Goal: Task Accomplishment & Management: Use online tool/utility

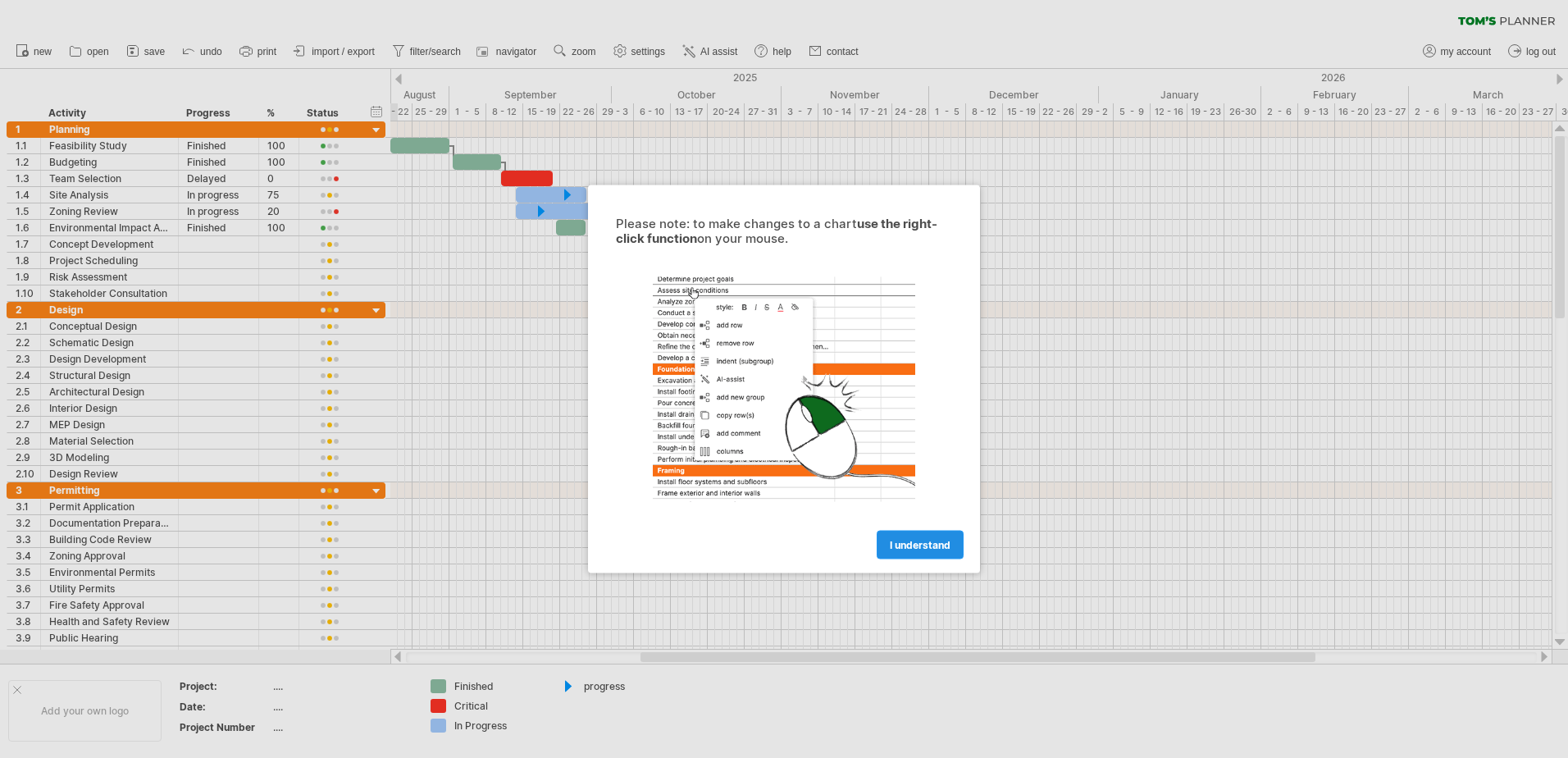
click at [917, 544] on span "I understand" at bounding box center [919, 544] width 60 height 12
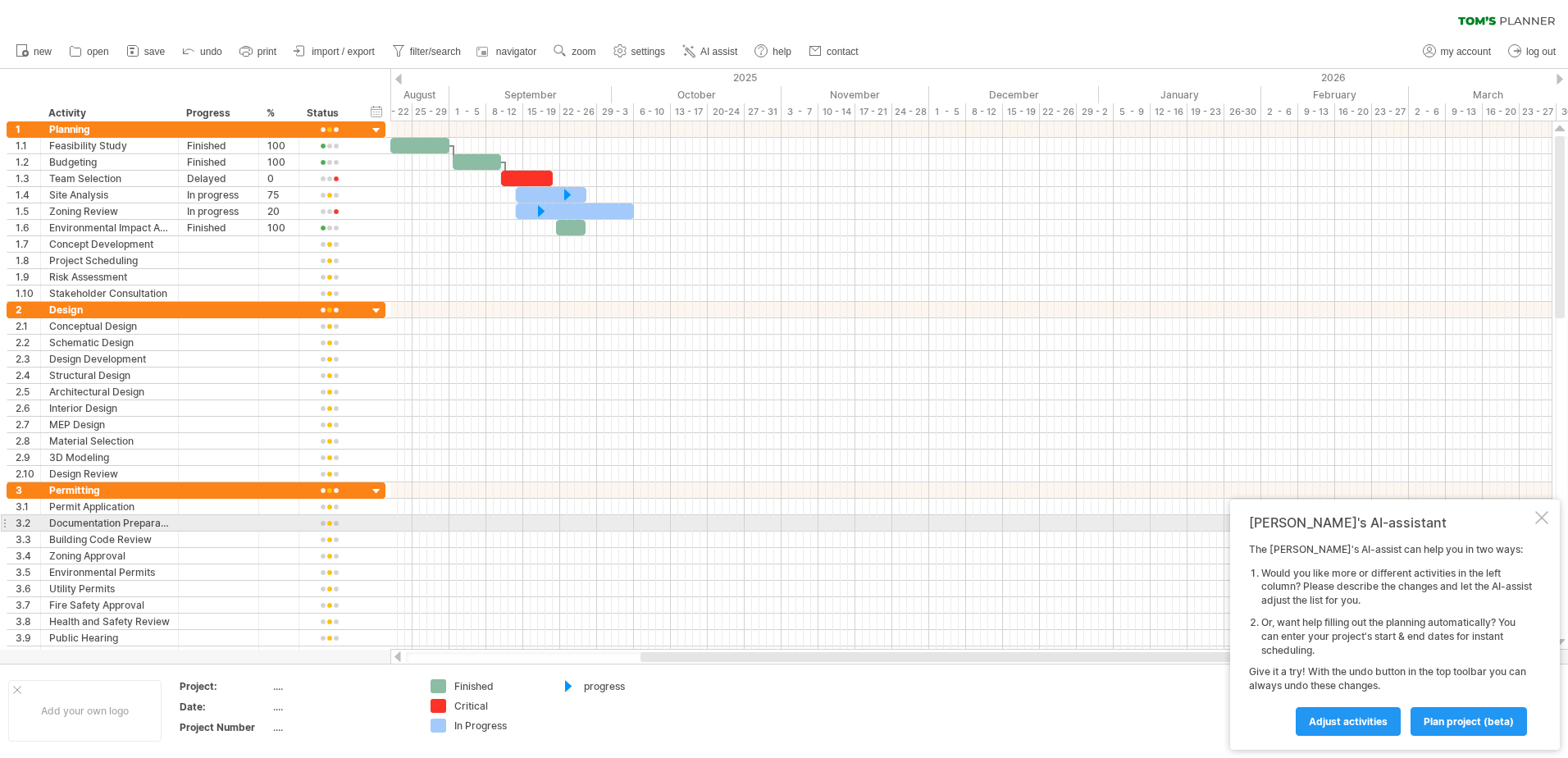
click at [1538, 516] on div at bounding box center [1542, 517] width 13 height 13
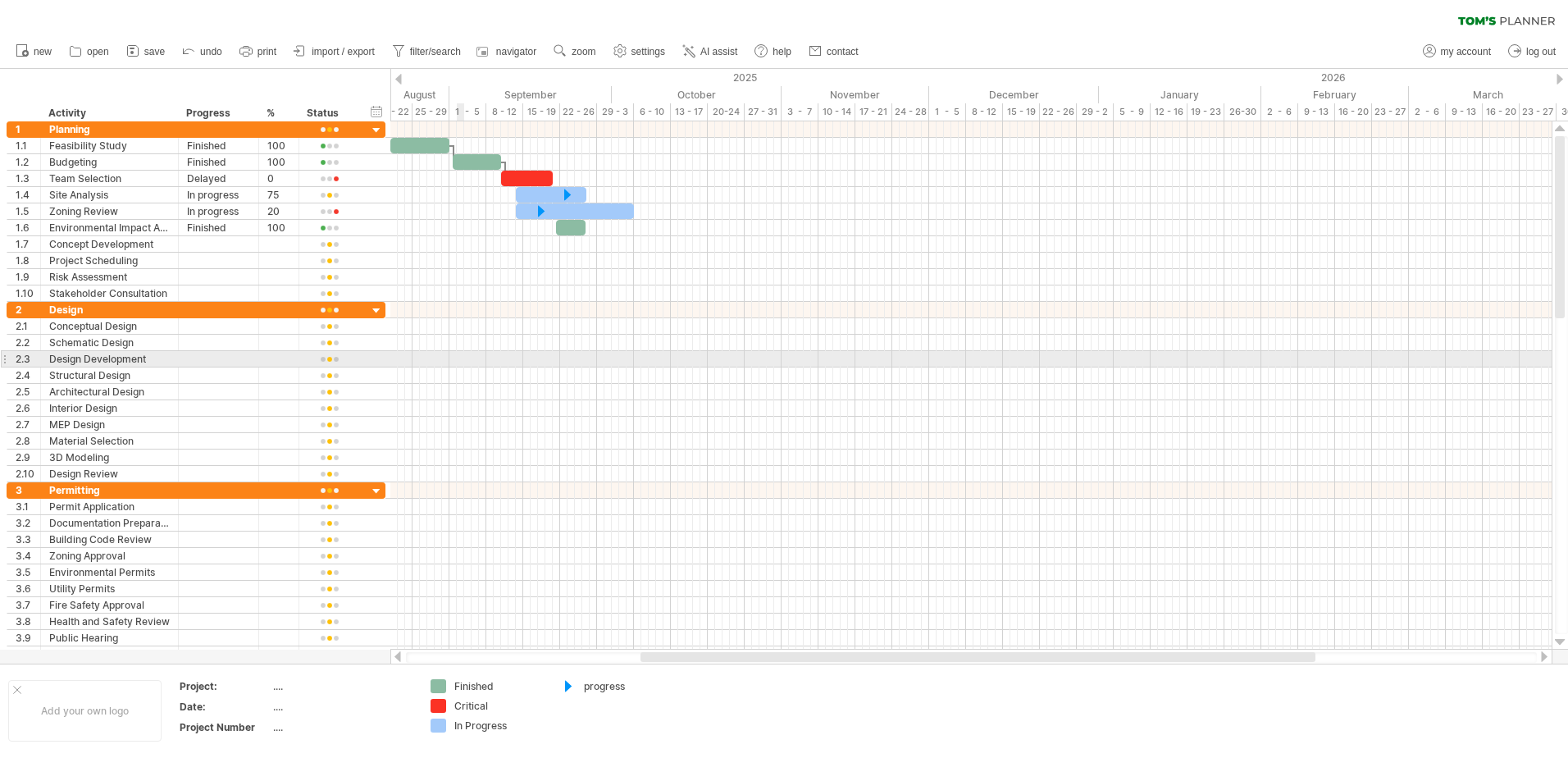
click at [458, 357] on div at bounding box center [971, 359] width 1161 height 16
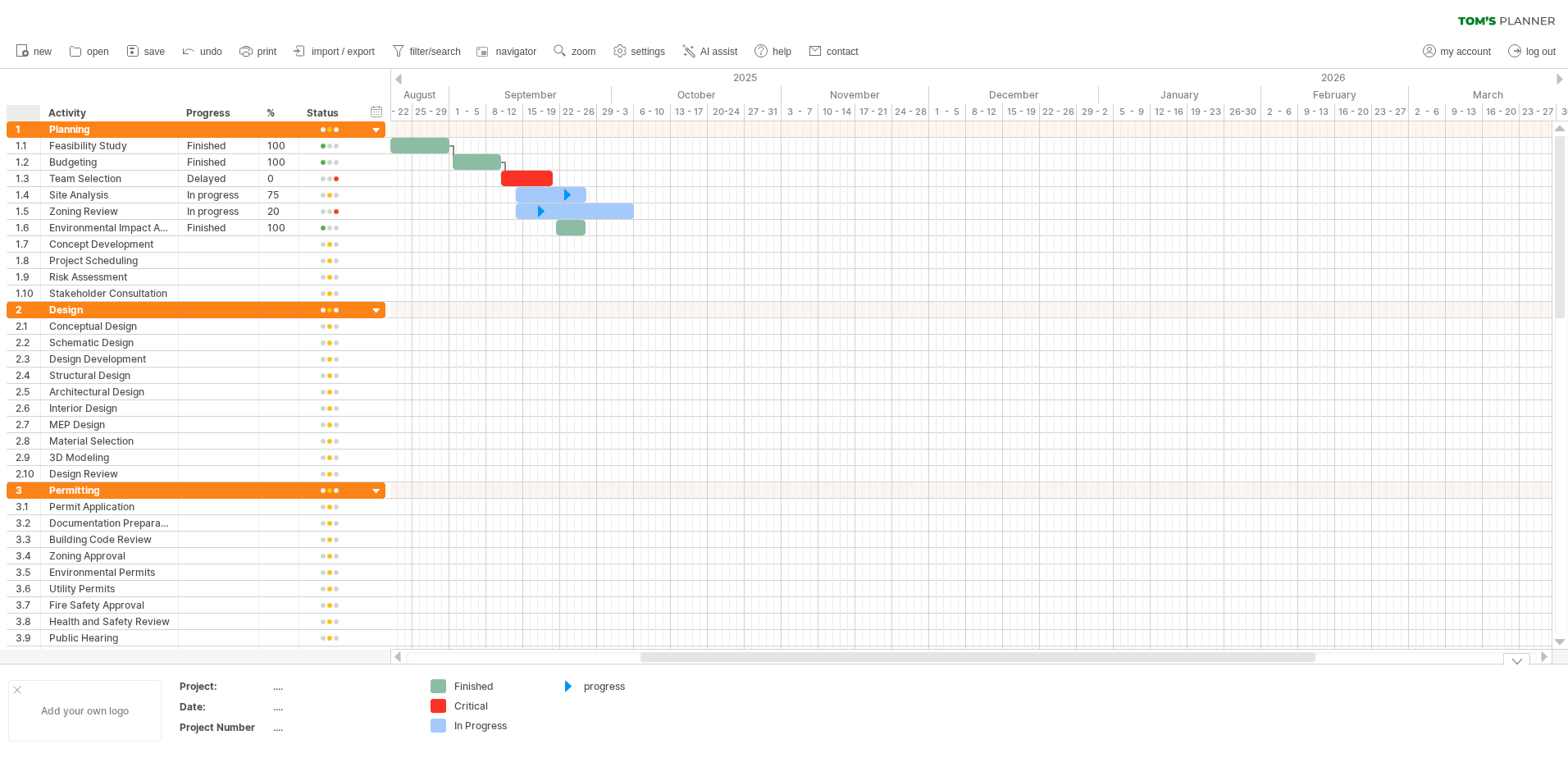
click at [16, 689] on div at bounding box center [17, 689] width 9 height 9
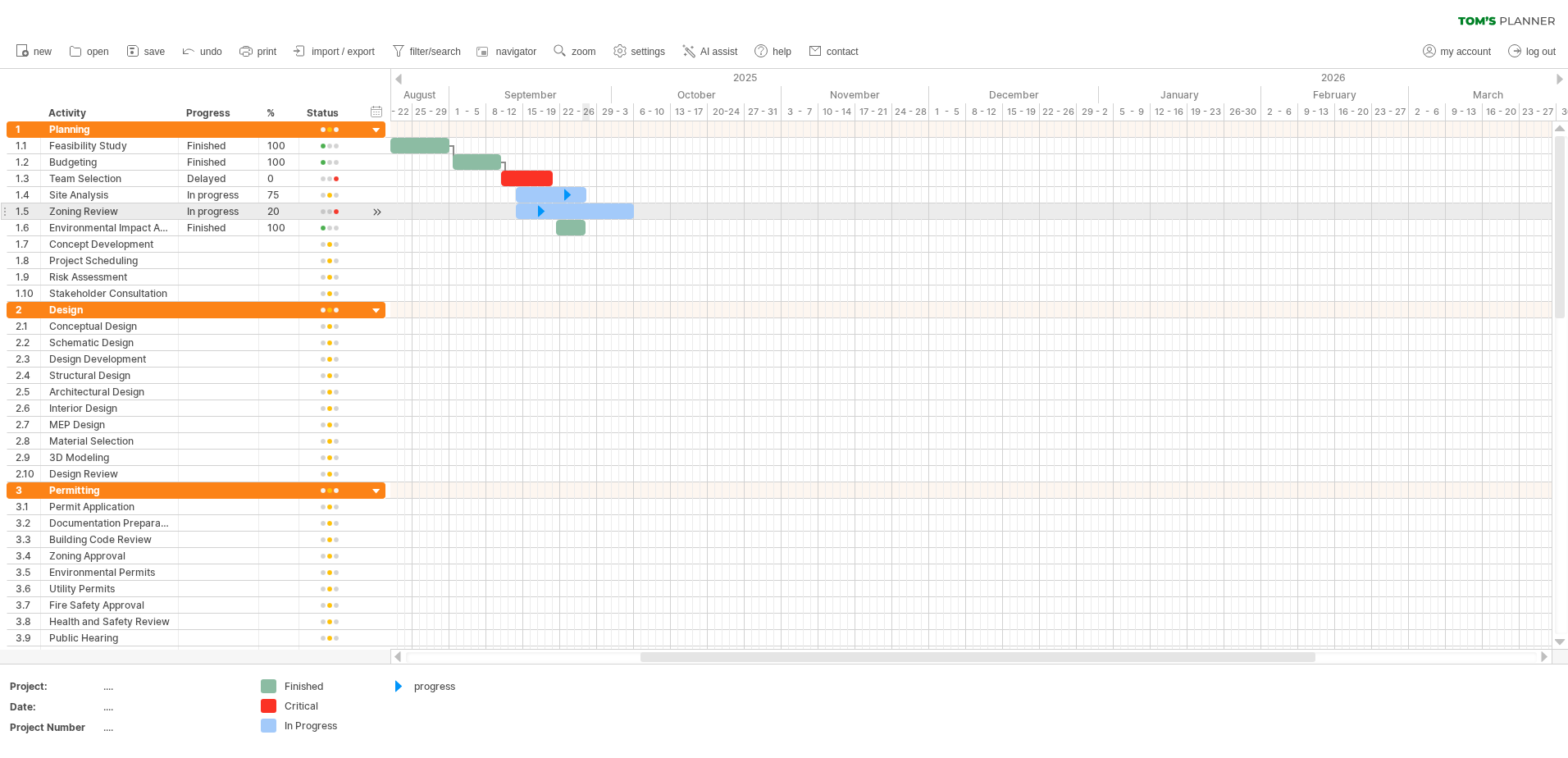
click at [589, 208] on div at bounding box center [574, 211] width 118 height 15
drag, startPoint x: 538, startPoint y: 209, endPoint x: 716, endPoint y: 217, distance: 178.2
click at [716, 217] on div at bounding box center [718, 211] width 18 height 15
click at [704, 215] on div at bounding box center [971, 211] width 1161 height 16
click at [611, 205] on div at bounding box center [574, 211] width 118 height 15
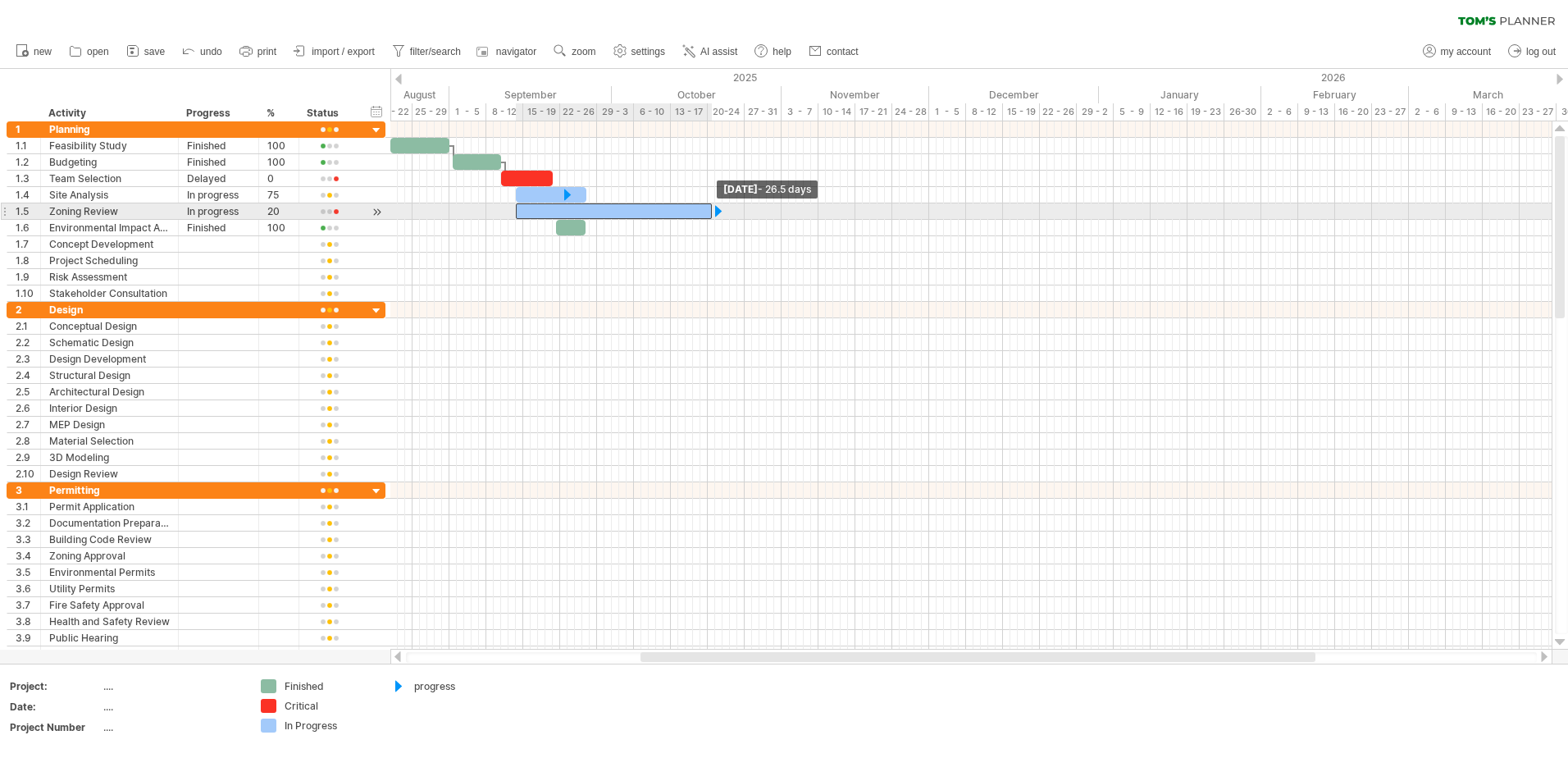
drag, startPoint x: 634, startPoint y: 208, endPoint x: 711, endPoint y: 216, distance: 77.4
click at [449, 216] on div at bounding box center [449, 211] width 0 height 16
drag, startPoint x: 708, startPoint y: 210, endPoint x: 631, endPoint y: 212, distance: 77.0
click at [631, 212] on span at bounding box center [633, 211] width 7 height 15
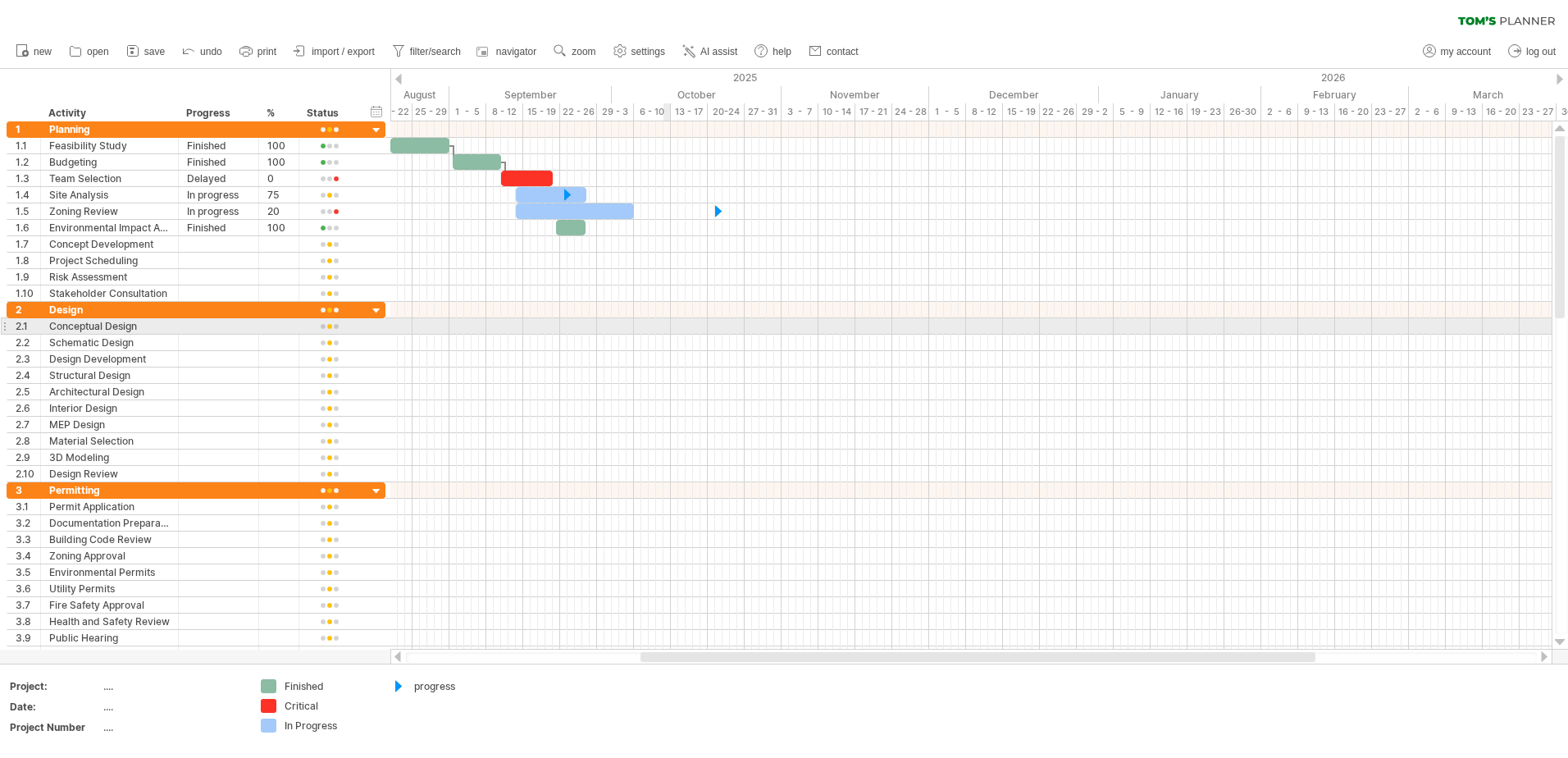
click at [664, 332] on div at bounding box center [971, 326] width 1161 height 16
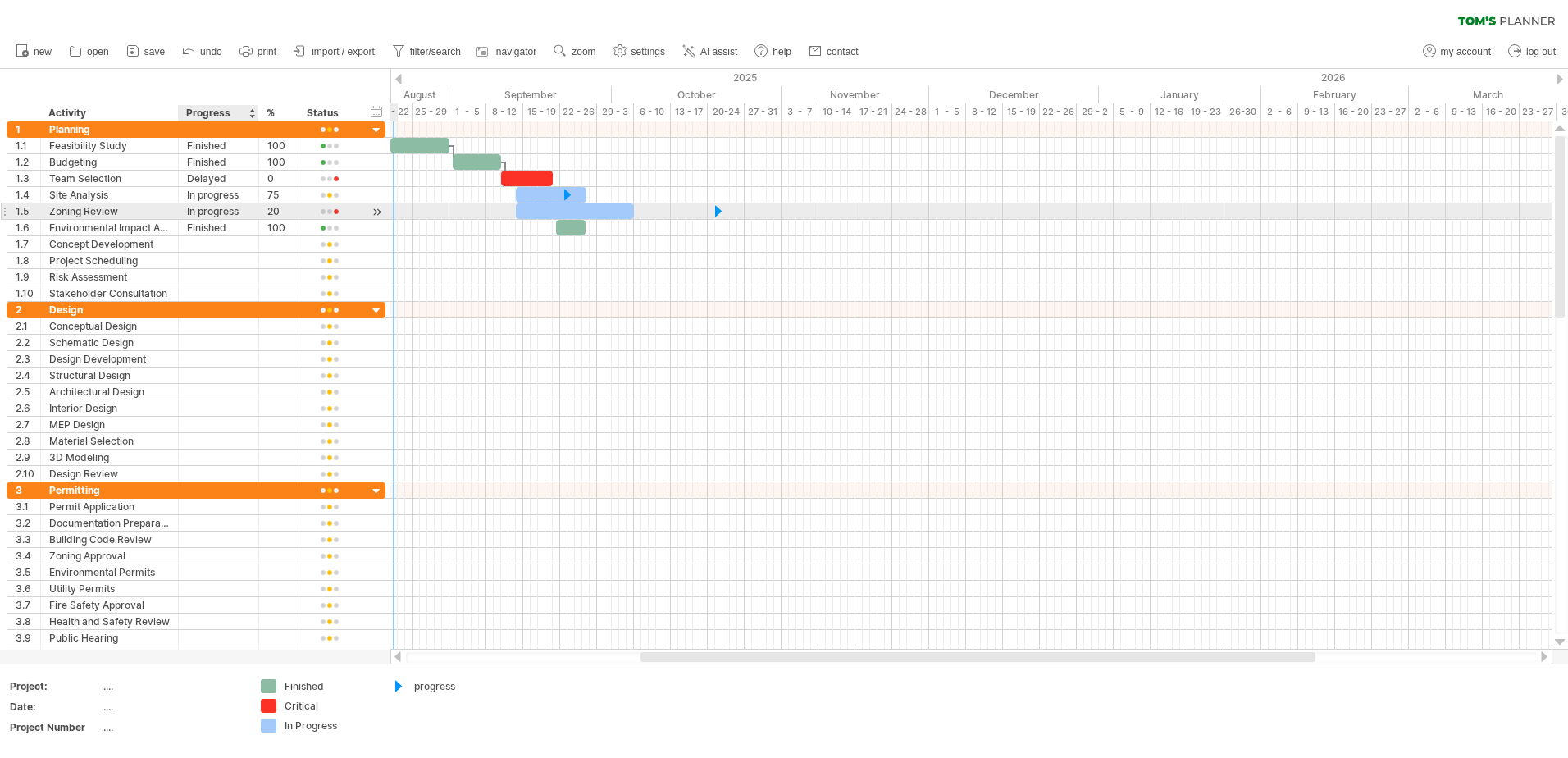
click at [226, 211] on div "In progress" at bounding box center [219, 211] width 63 height 15
click at [222, 227] on div "Finished" at bounding box center [219, 227] width 63 height 15
click at [224, 228] on input "********" at bounding box center [219, 227] width 63 height 15
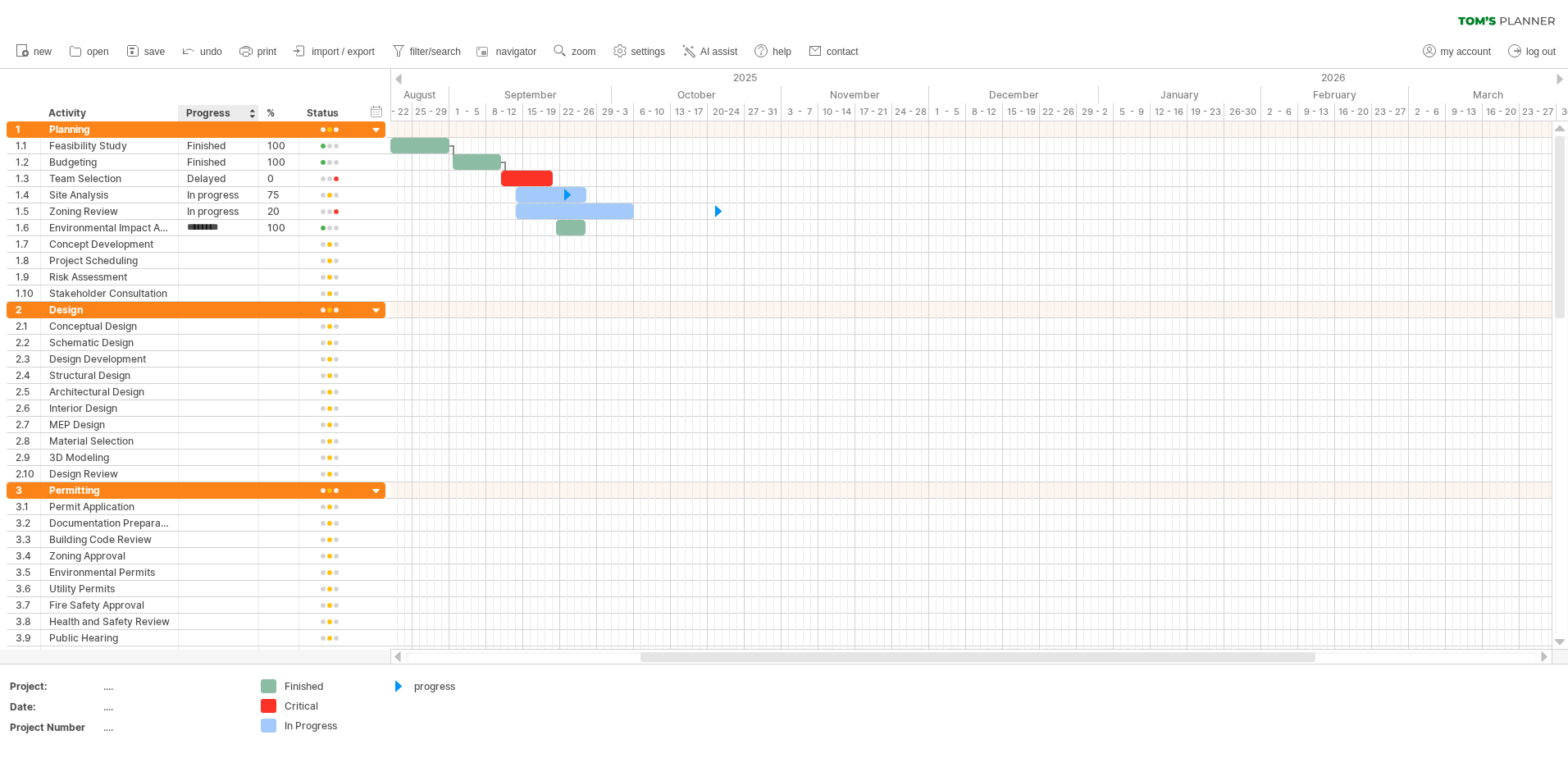
click at [215, 115] on div "Progress" at bounding box center [218, 112] width 63 height 16
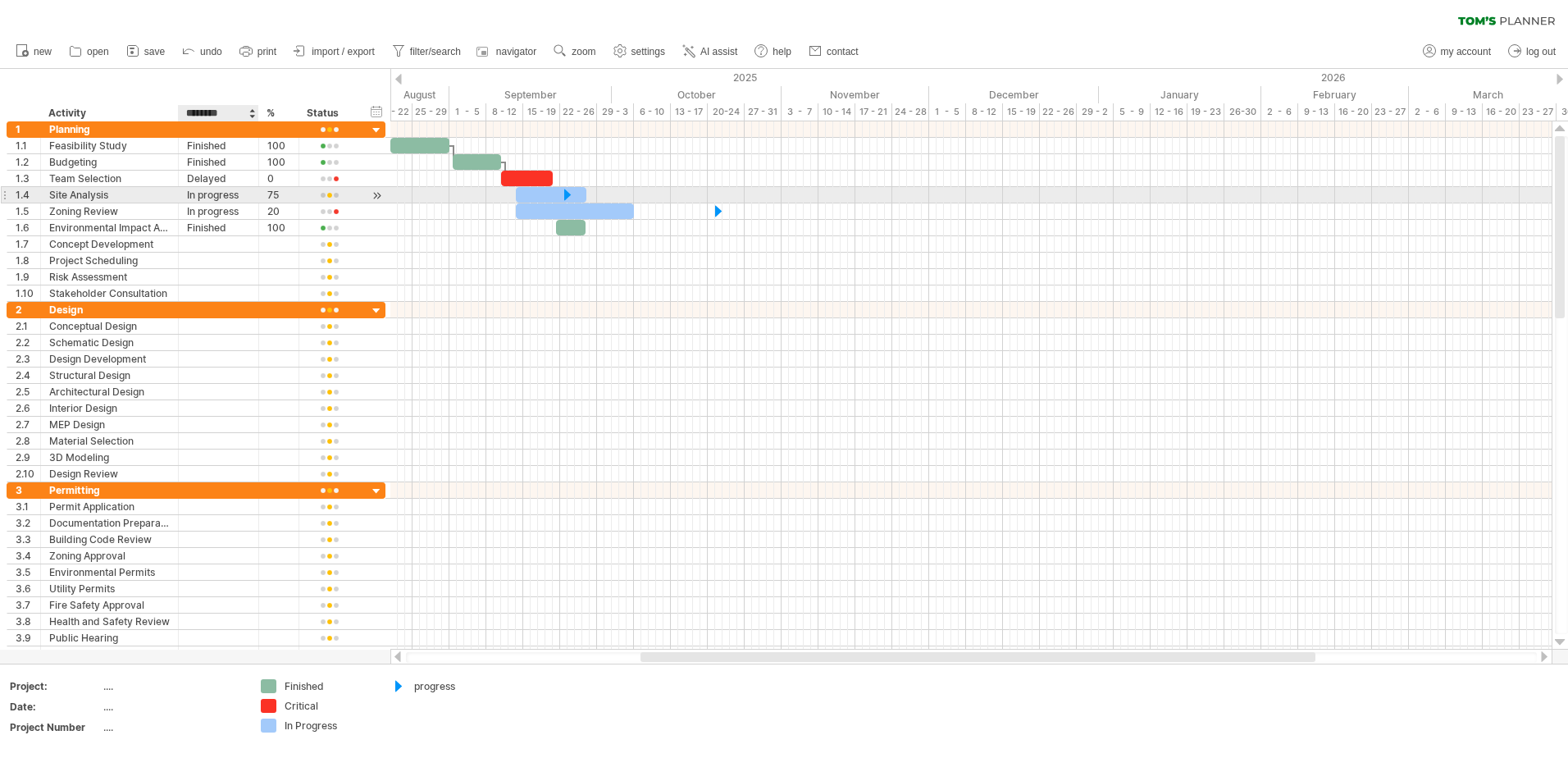
click at [235, 190] on div "In progress" at bounding box center [219, 195] width 63 height 15
click at [328, 201] on div at bounding box center [328, 195] width 43 height 12
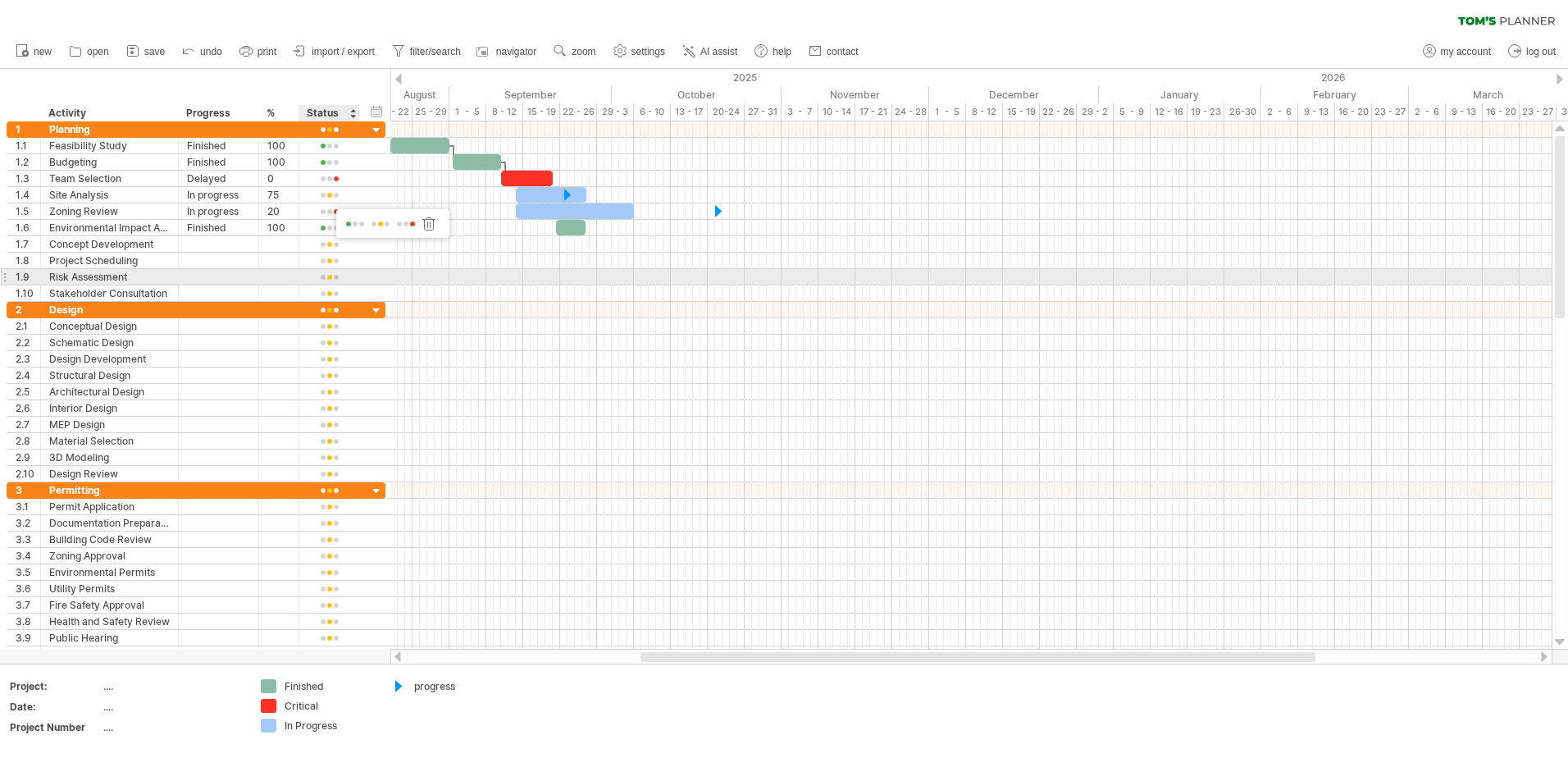
click at [342, 272] on div at bounding box center [328, 277] width 43 height 12
click at [321, 114] on div "Status" at bounding box center [328, 112] width 43 height 16
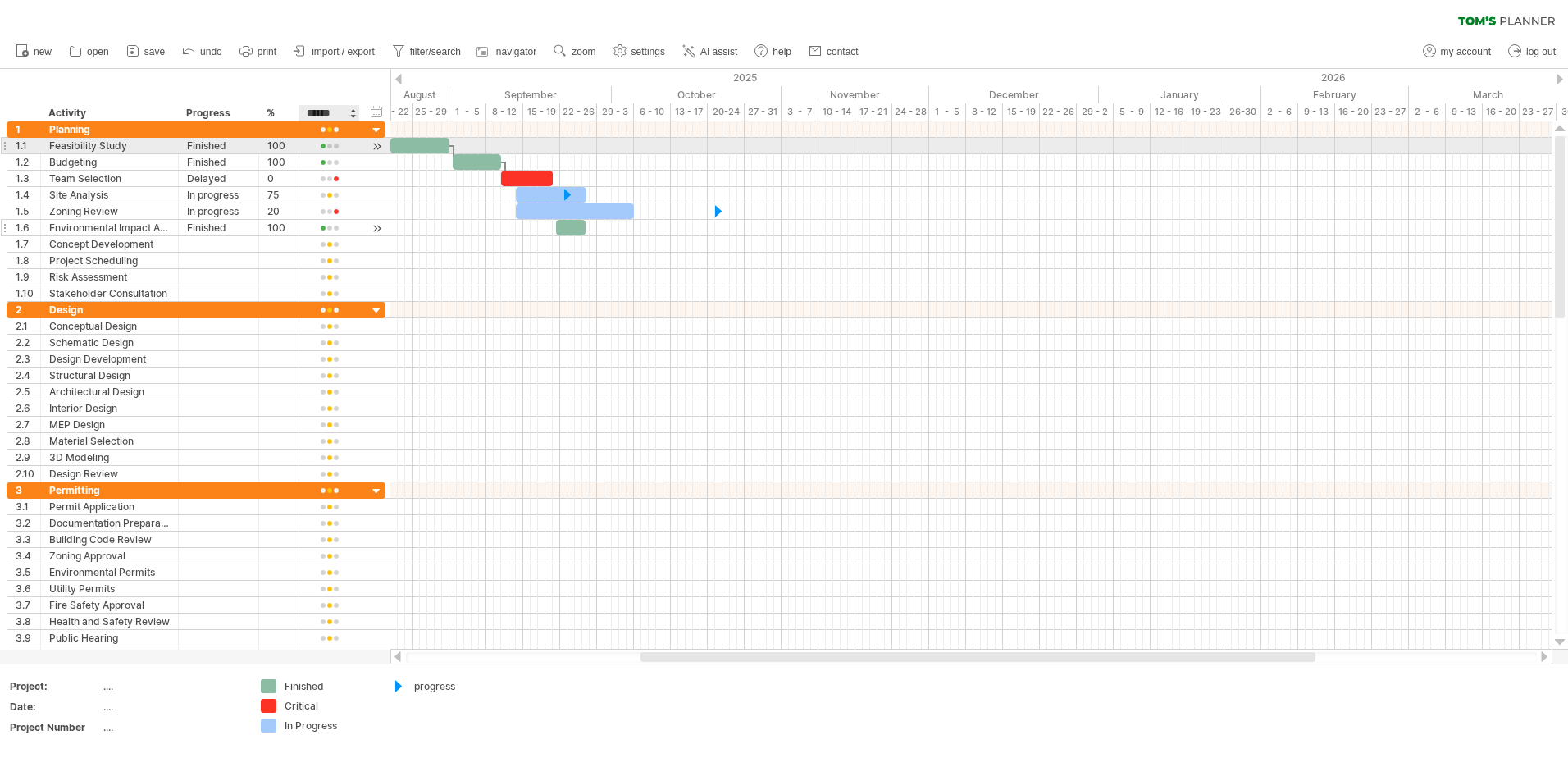
click at [327, 224] on div at bounding box center [328, 228] width 43 height 12
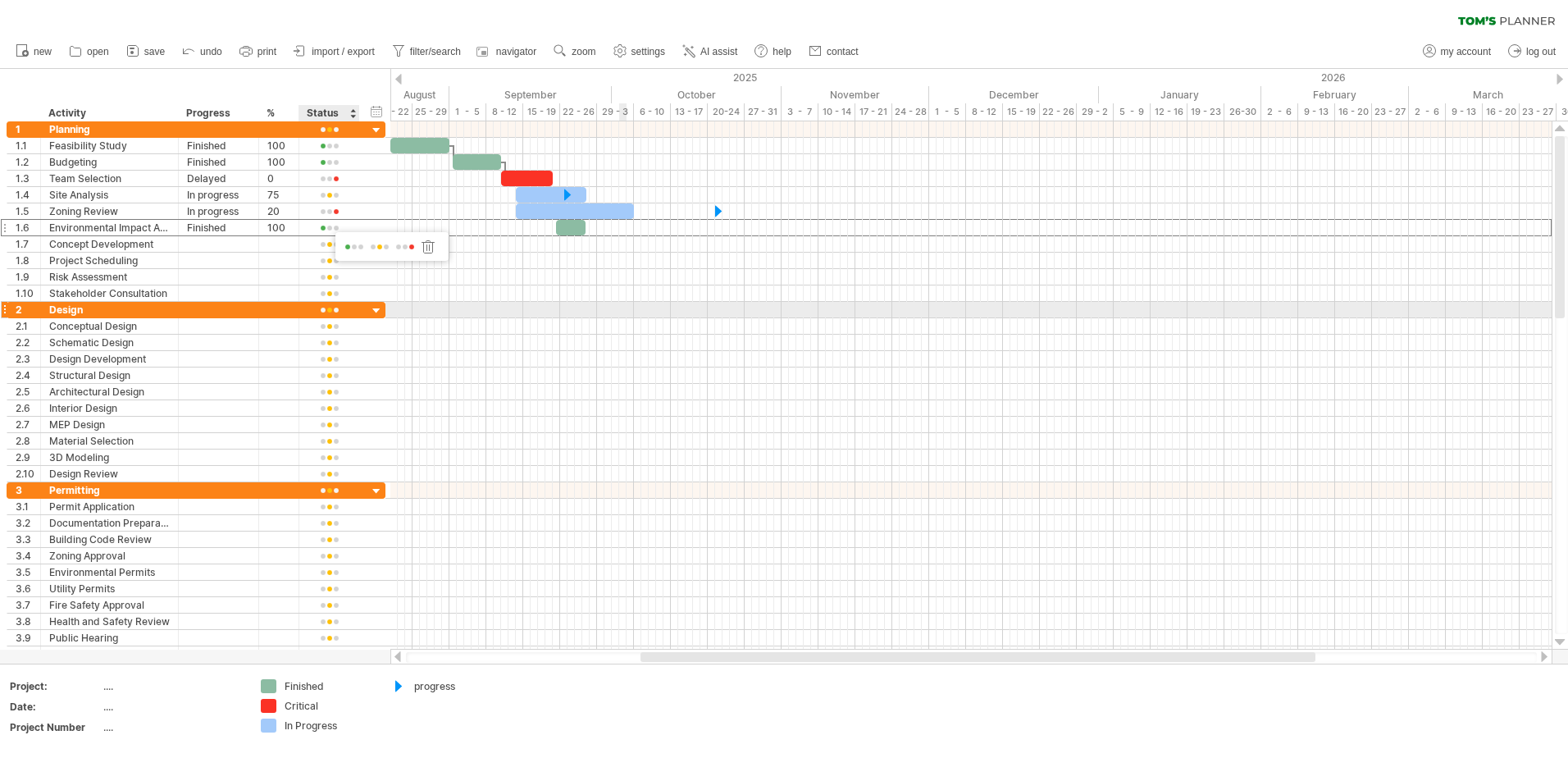
click at [620, 314] on div at bounding box center [971, 309] width 1161 height 16
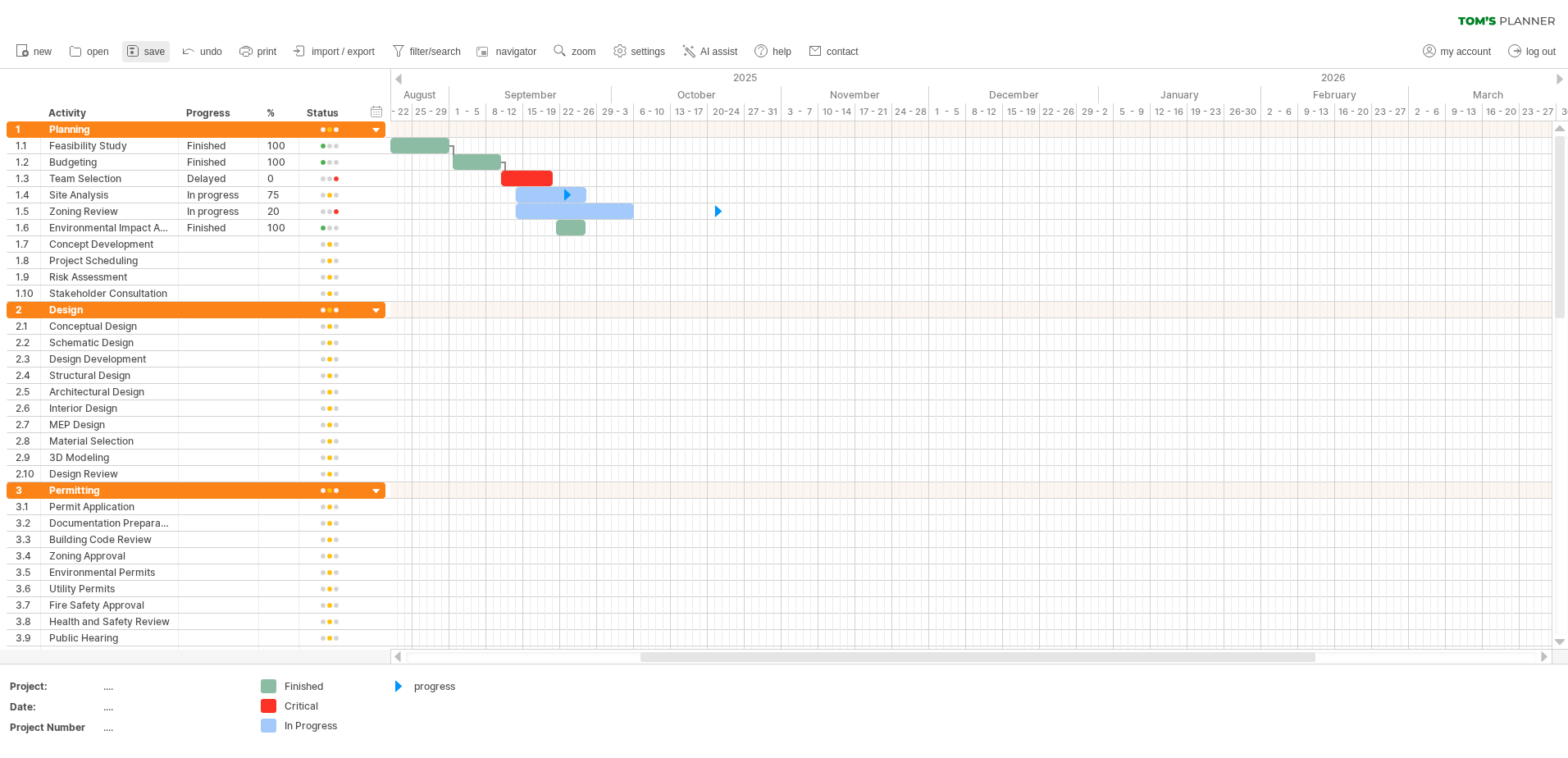
click at [133, 48] on rect at bounding box center [131, 49] width 5 height 2
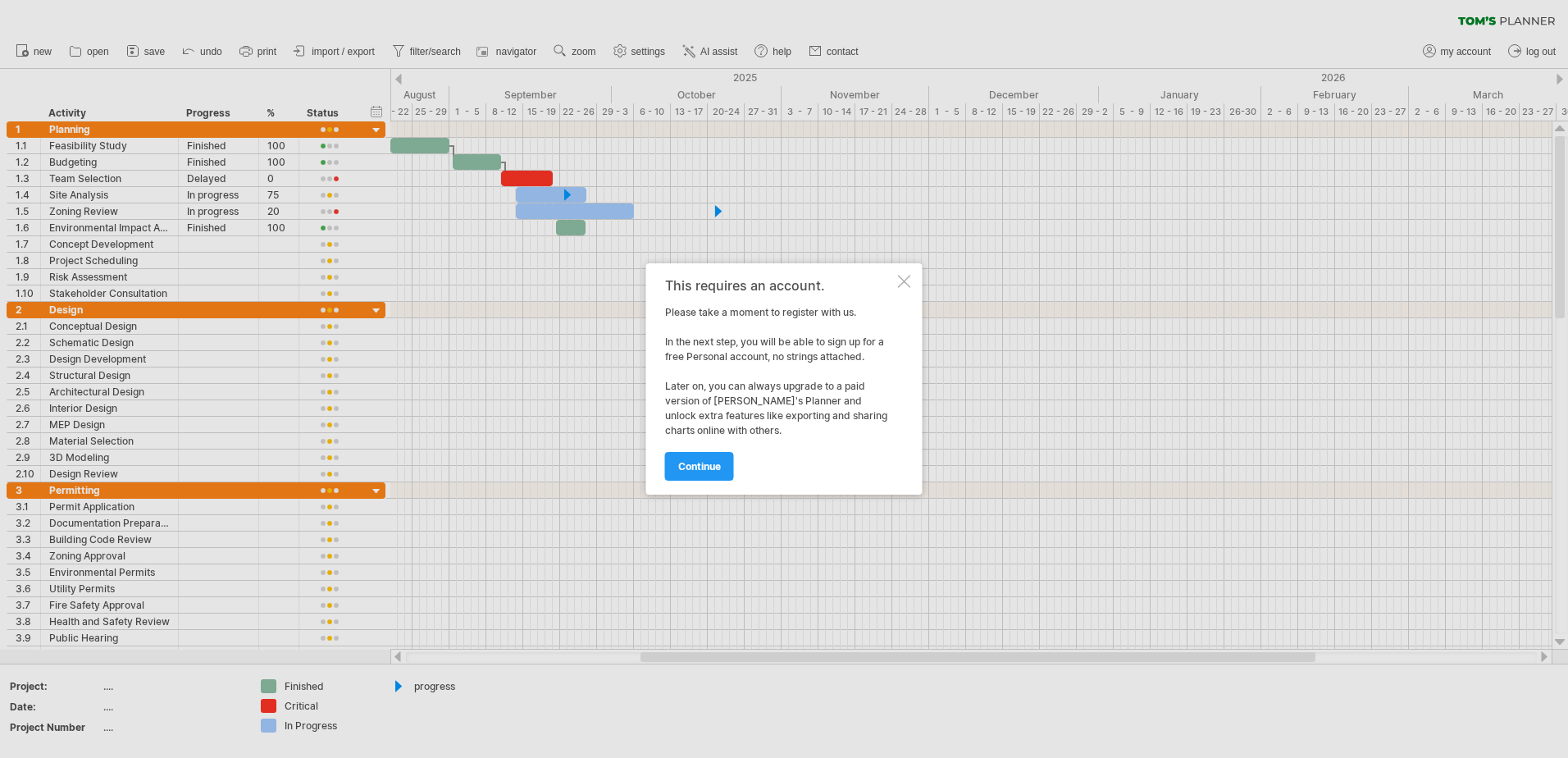
click at [742, 480] on div "This requires an account. Please take a moment to register with us. In the next…" at bounding box center [784, 378] width 276 height 231
click at [727, 479] on link "continue" at bounding box center [700, 466] width 69 height 29
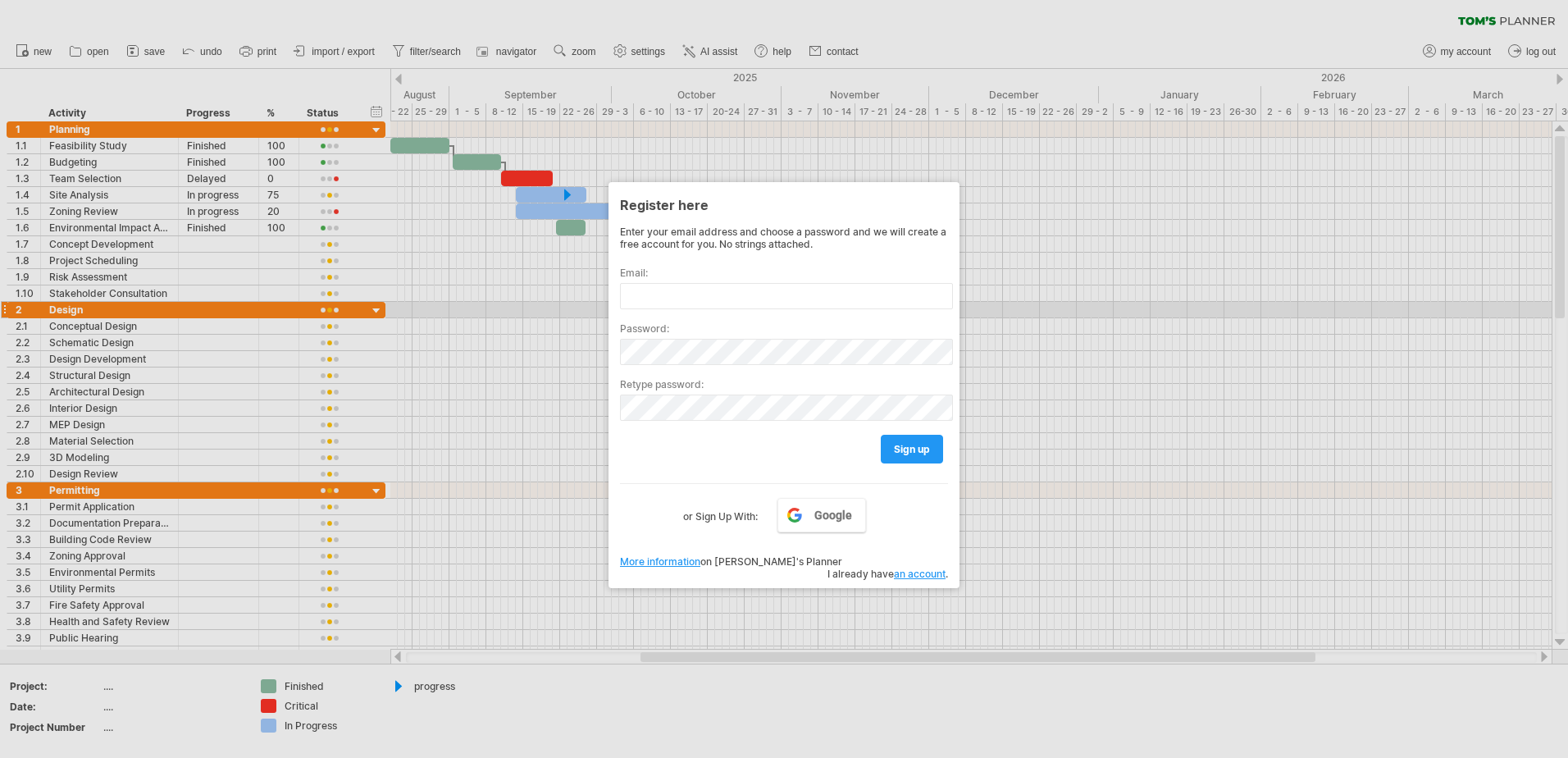
click at [1062, 315] on div at bounding box center [784, 379] width 1568 height 758
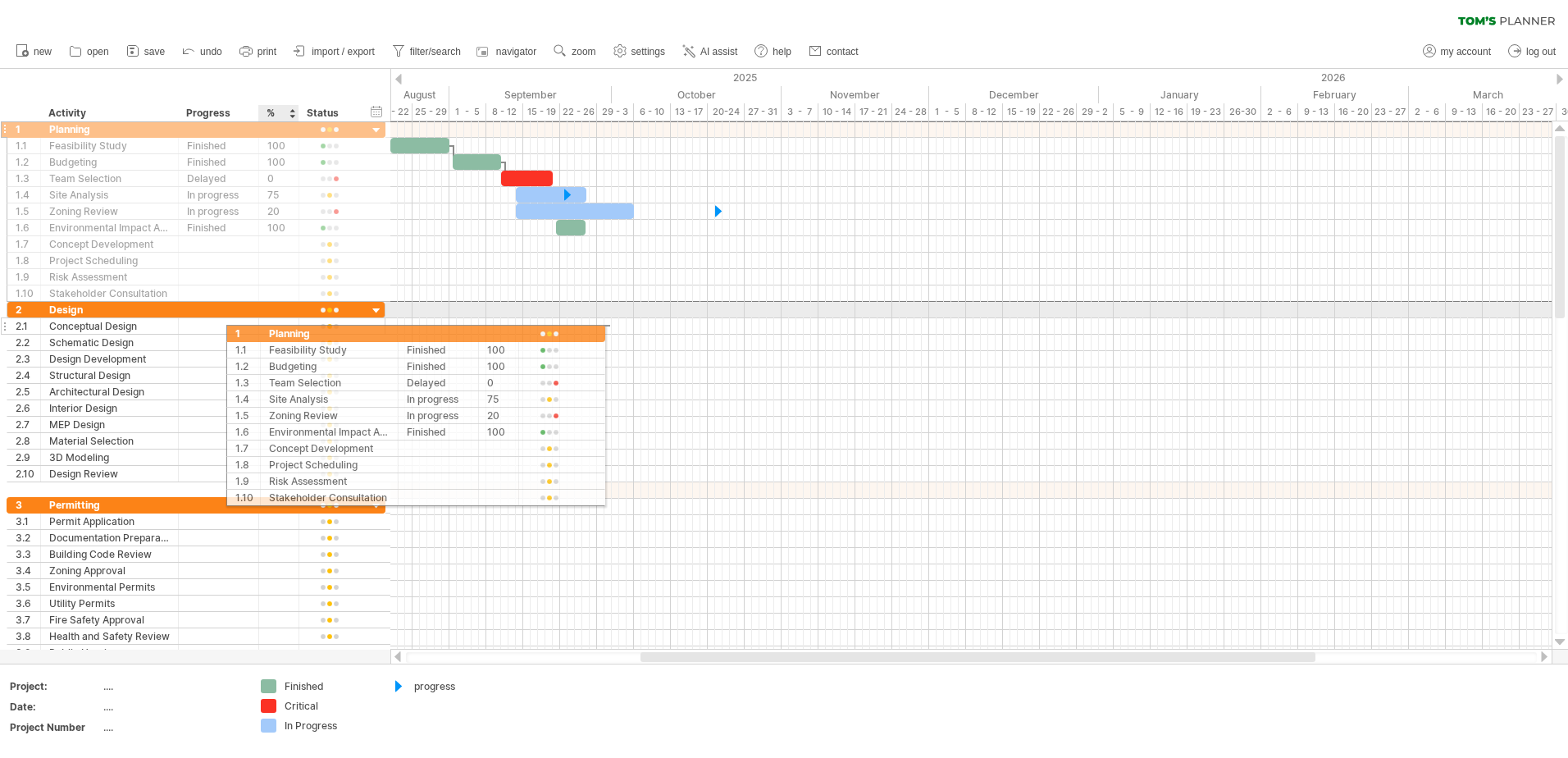
drag, startPoint x: 21, startPoint y: 132, endPoint x: 271, endPoint y: 330, distance: 318.9
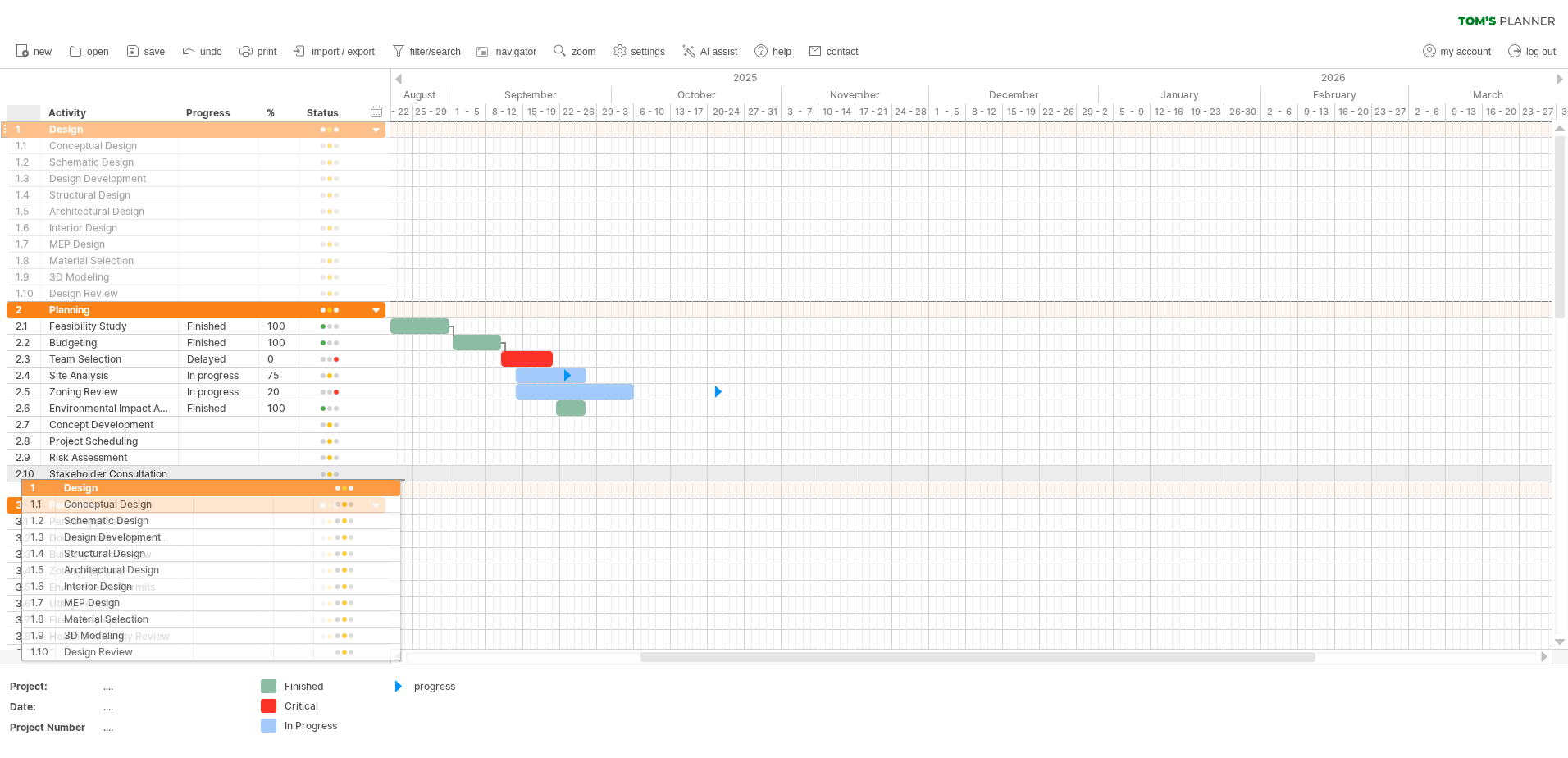
drag, startPoint x: 21, startPoint y: 132, endPoint x: 32, endPoint y: 485, distance: 353.2
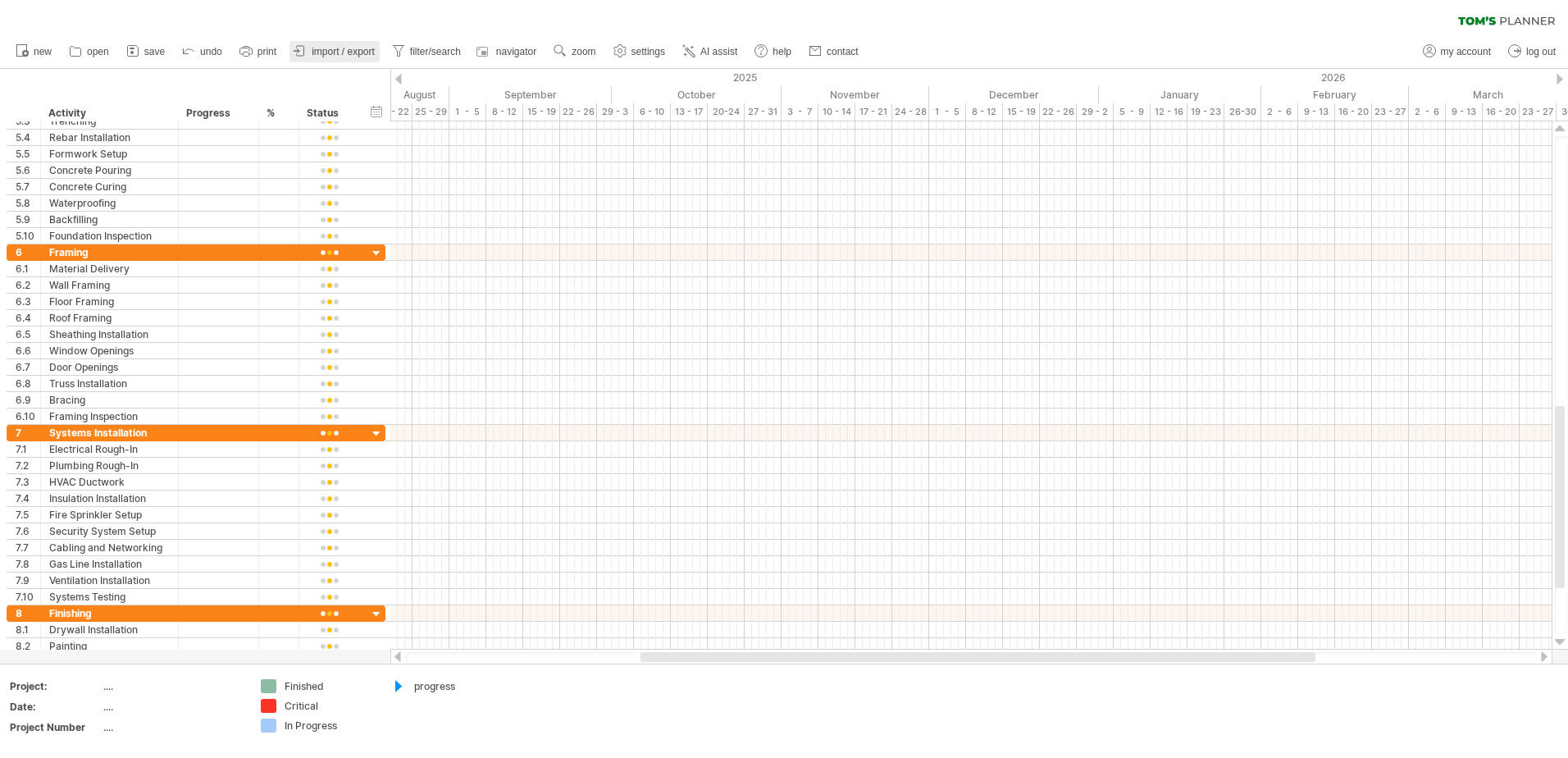
click at [328, 52] on span "import / export" at bounding box center [344, 52] width 63 height 12
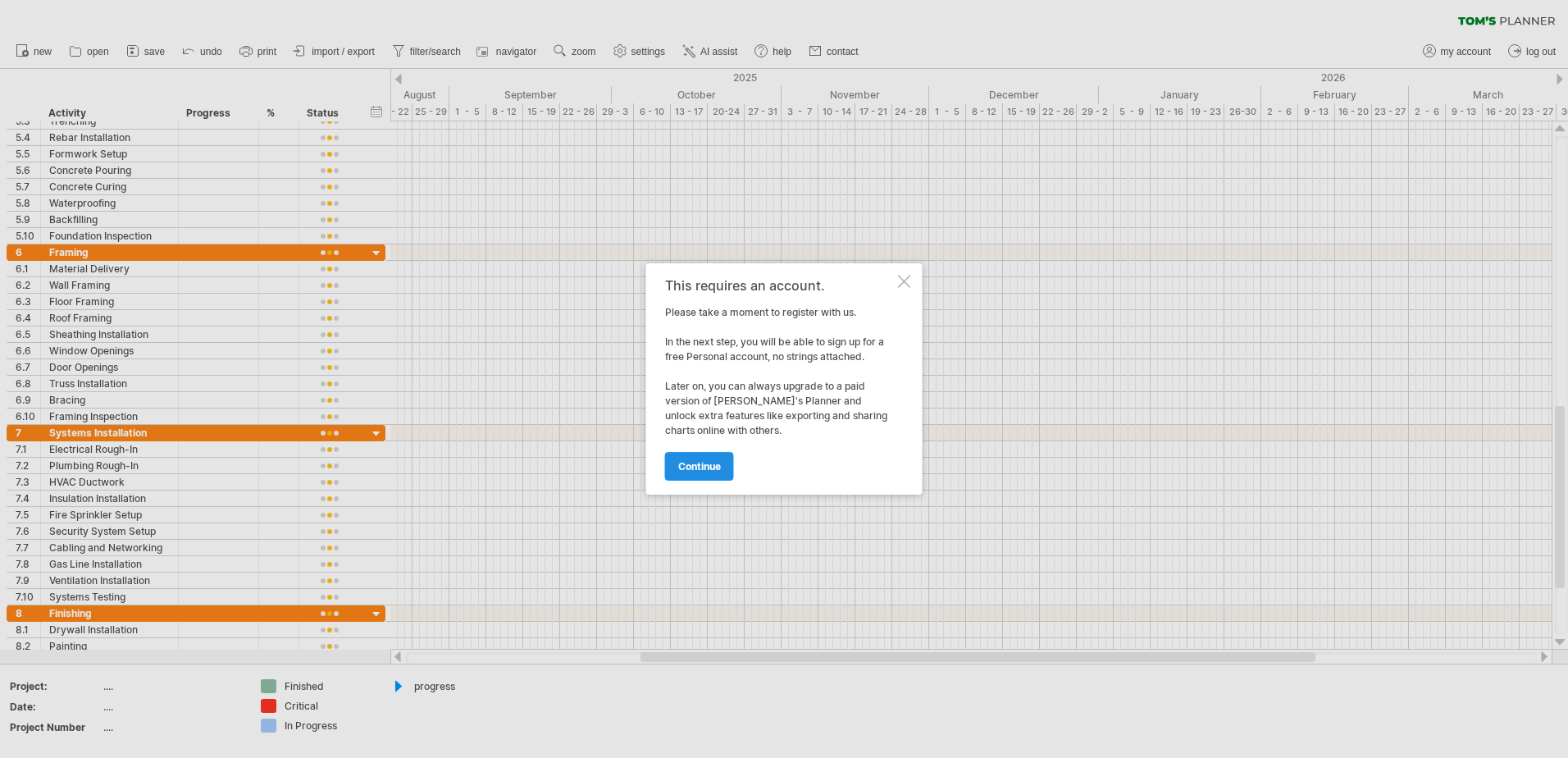
click at [701, 467] on span "continue" at bounding box center [700, 465] width 42 height 12
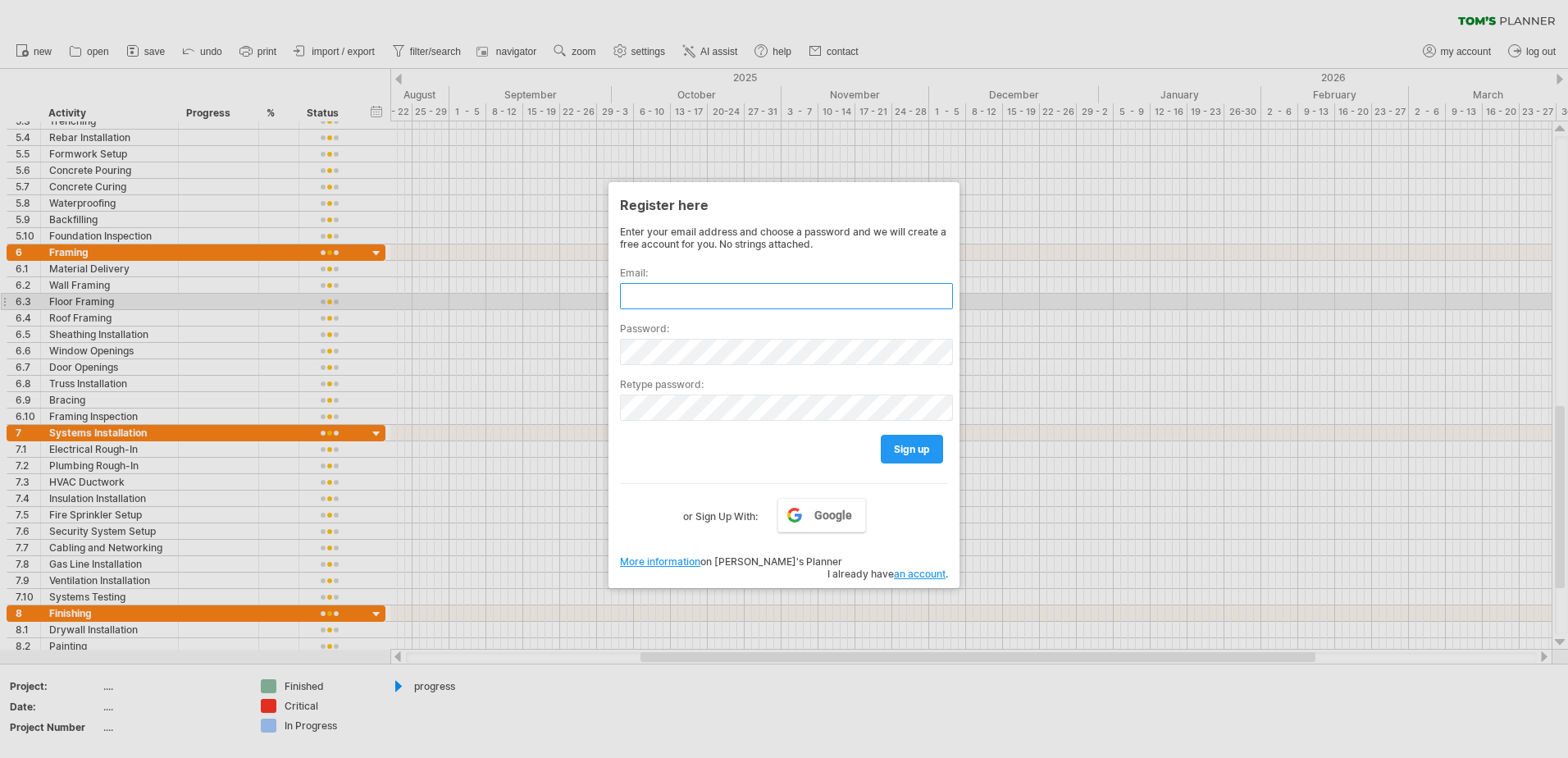
click at [672, 296] on input "text" at bounding box center [786, 296] width 333 height 26
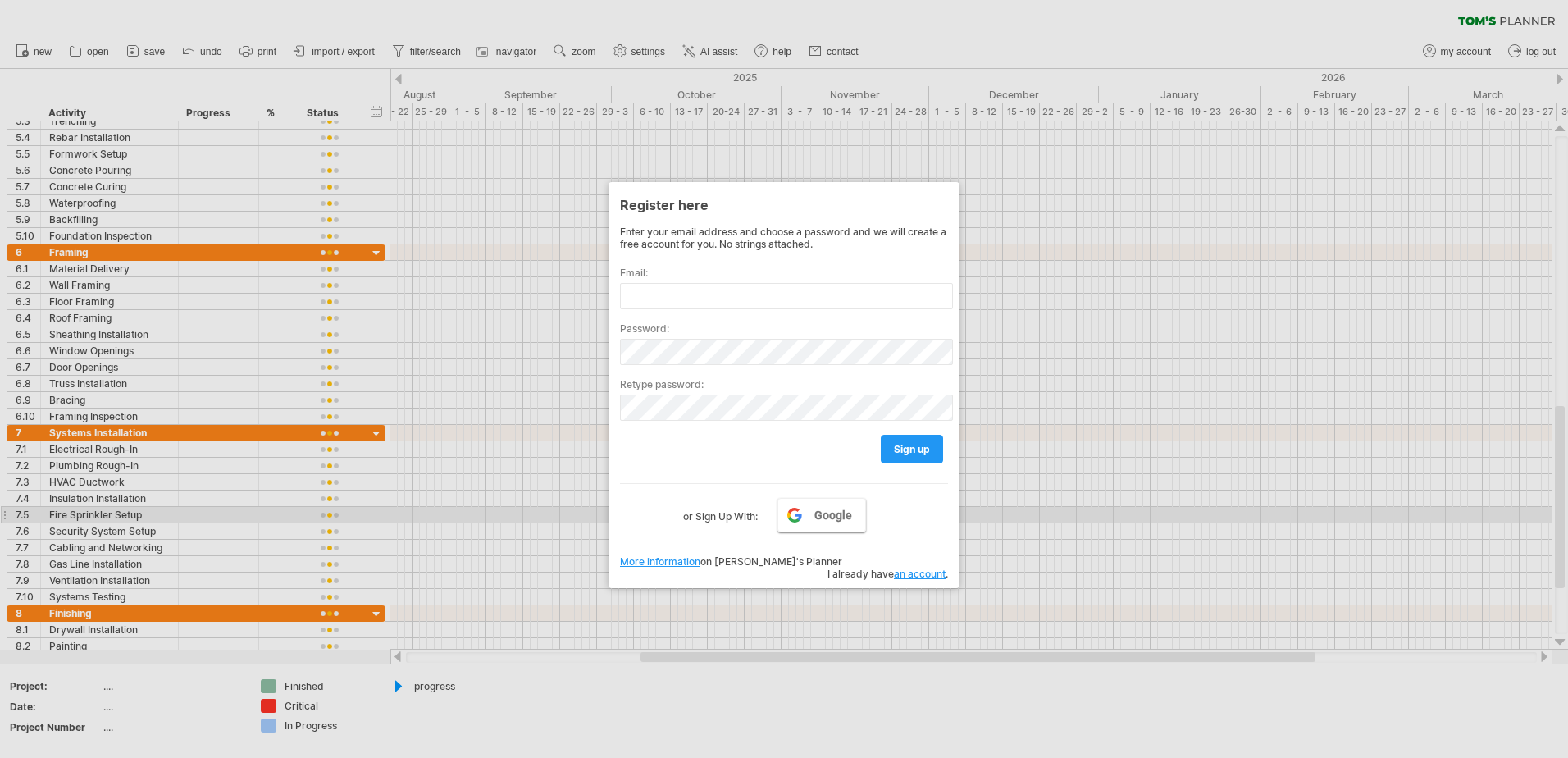
click at [813, 521] on link "Google" at bounding box center [821, 515] width 88 height 35
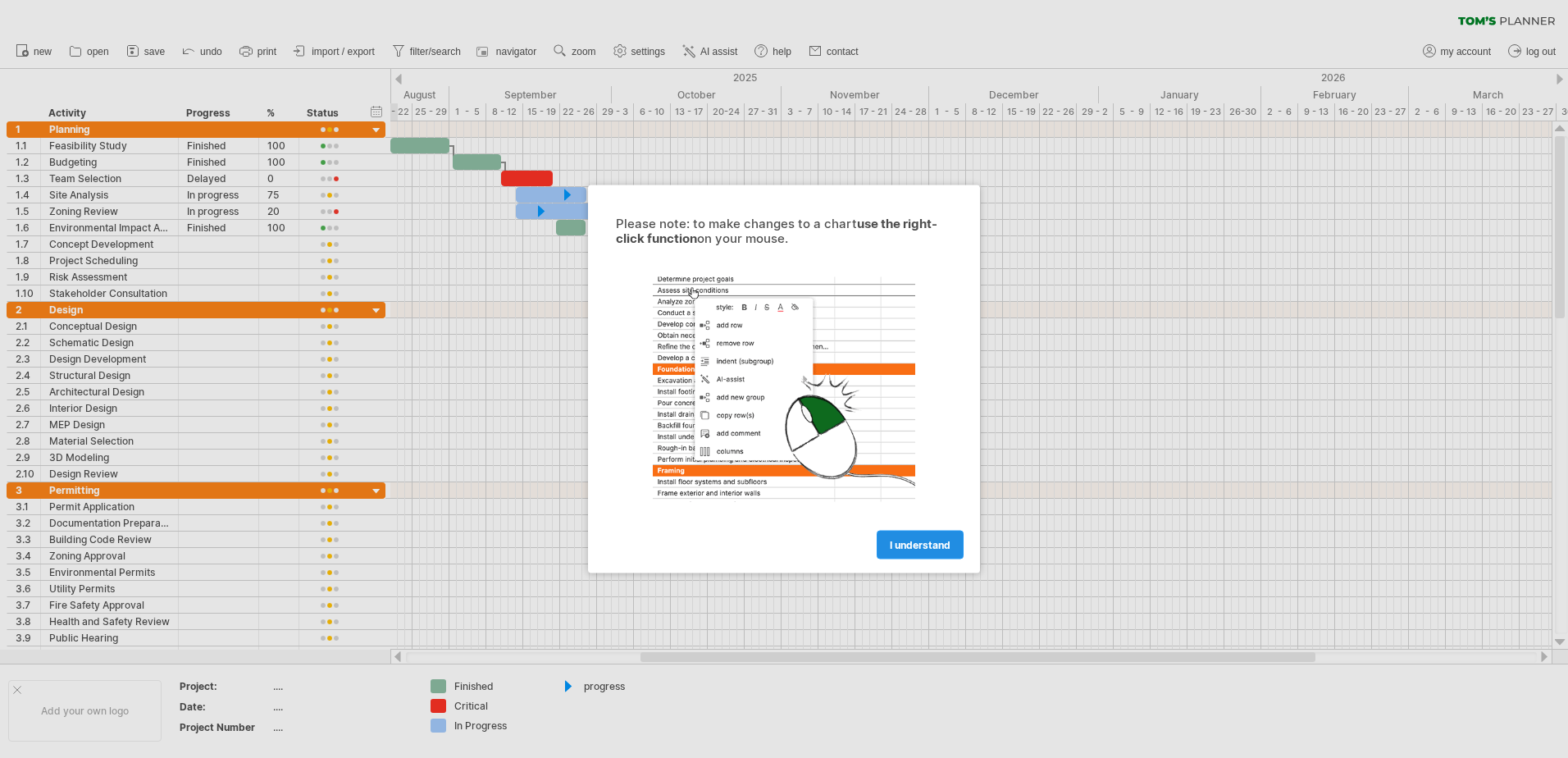
click at [918, 547] on span "I understand" at bounding box center [919, 544] width 60 height 12
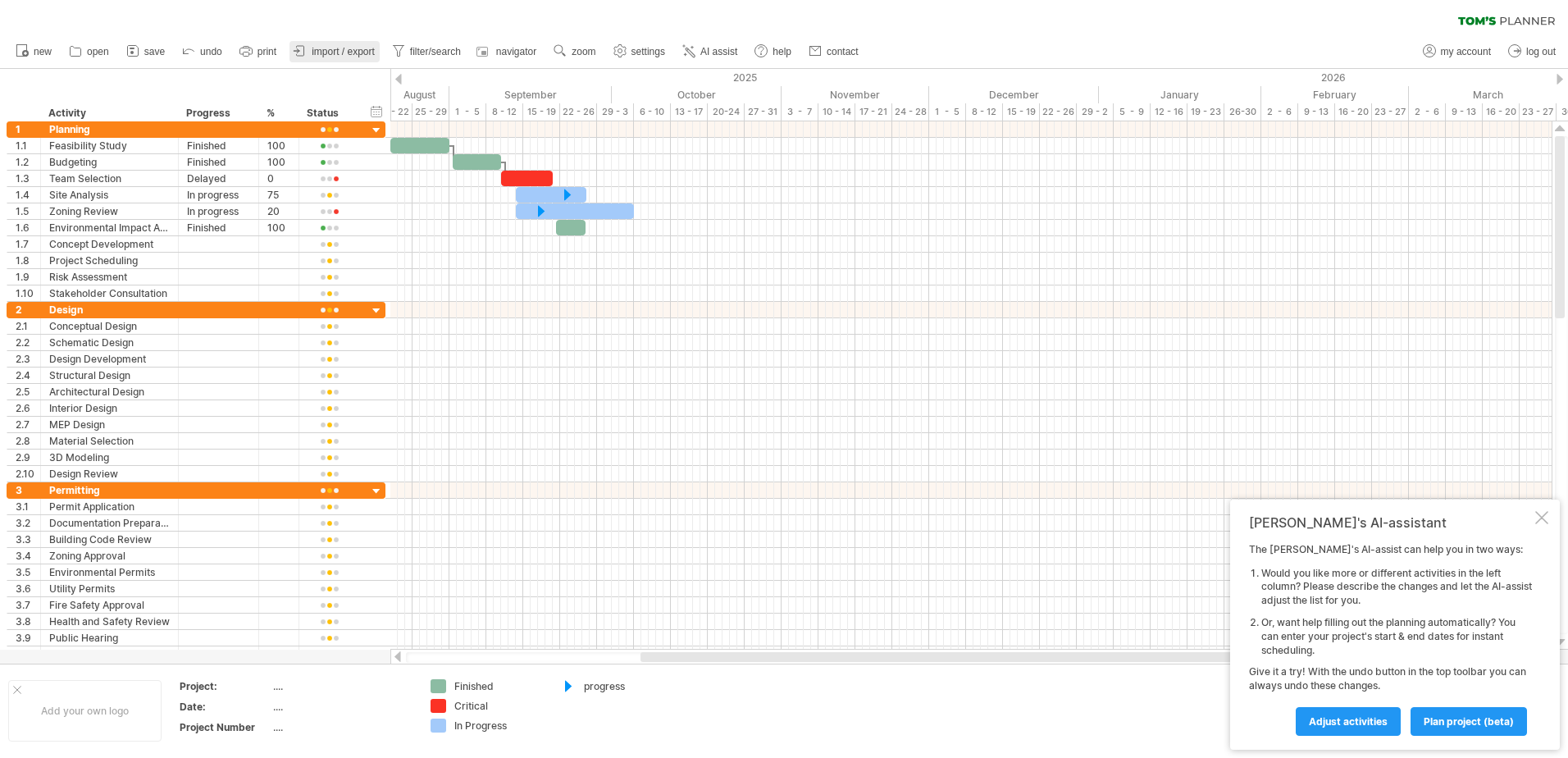
click at [325, 49] on span "import / export" at bounding box center [344, 52] width 63 height 12
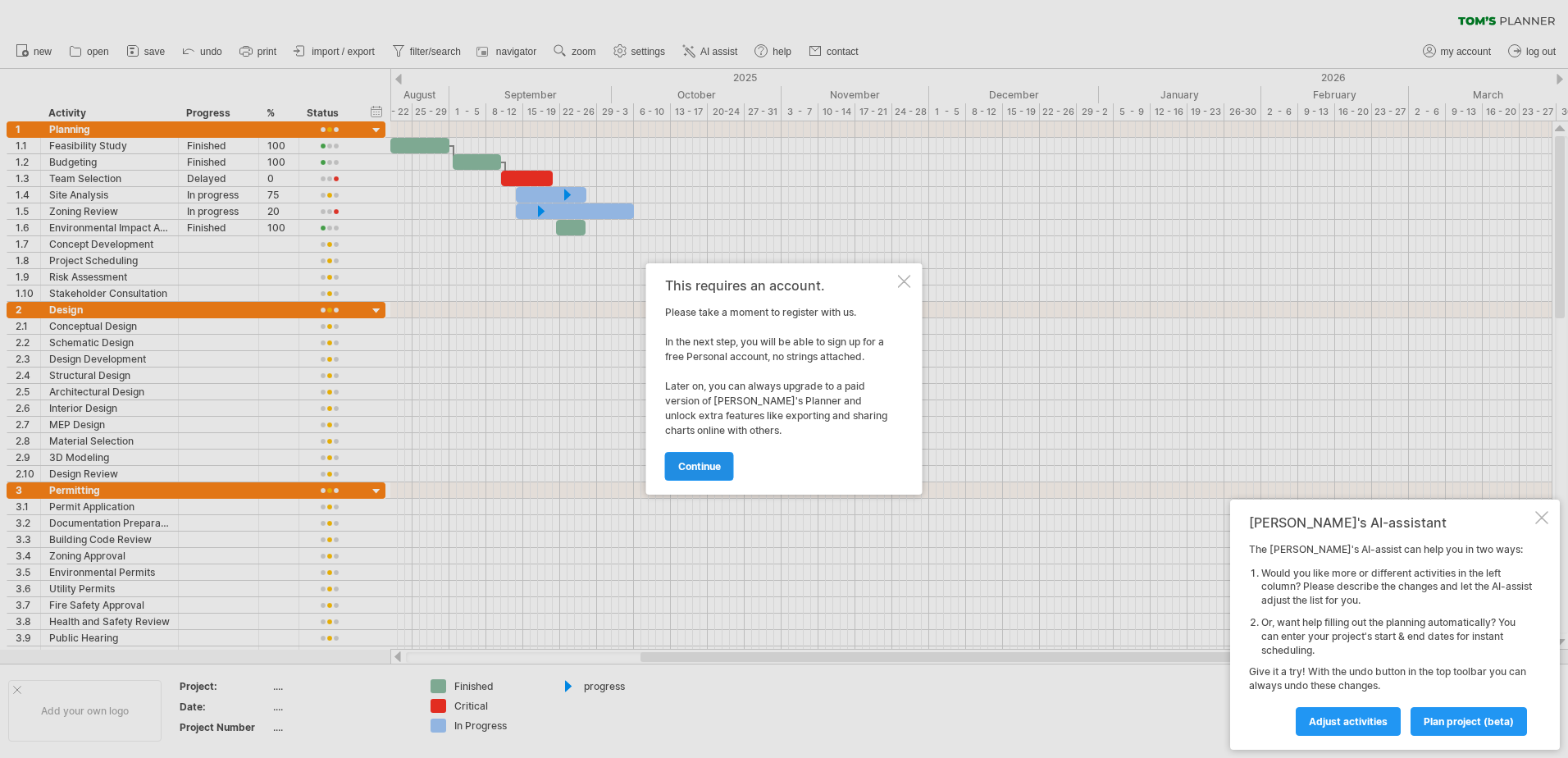
click at [702, 460] on link "continue" at bounding box center [700, 466] width 69 height 29
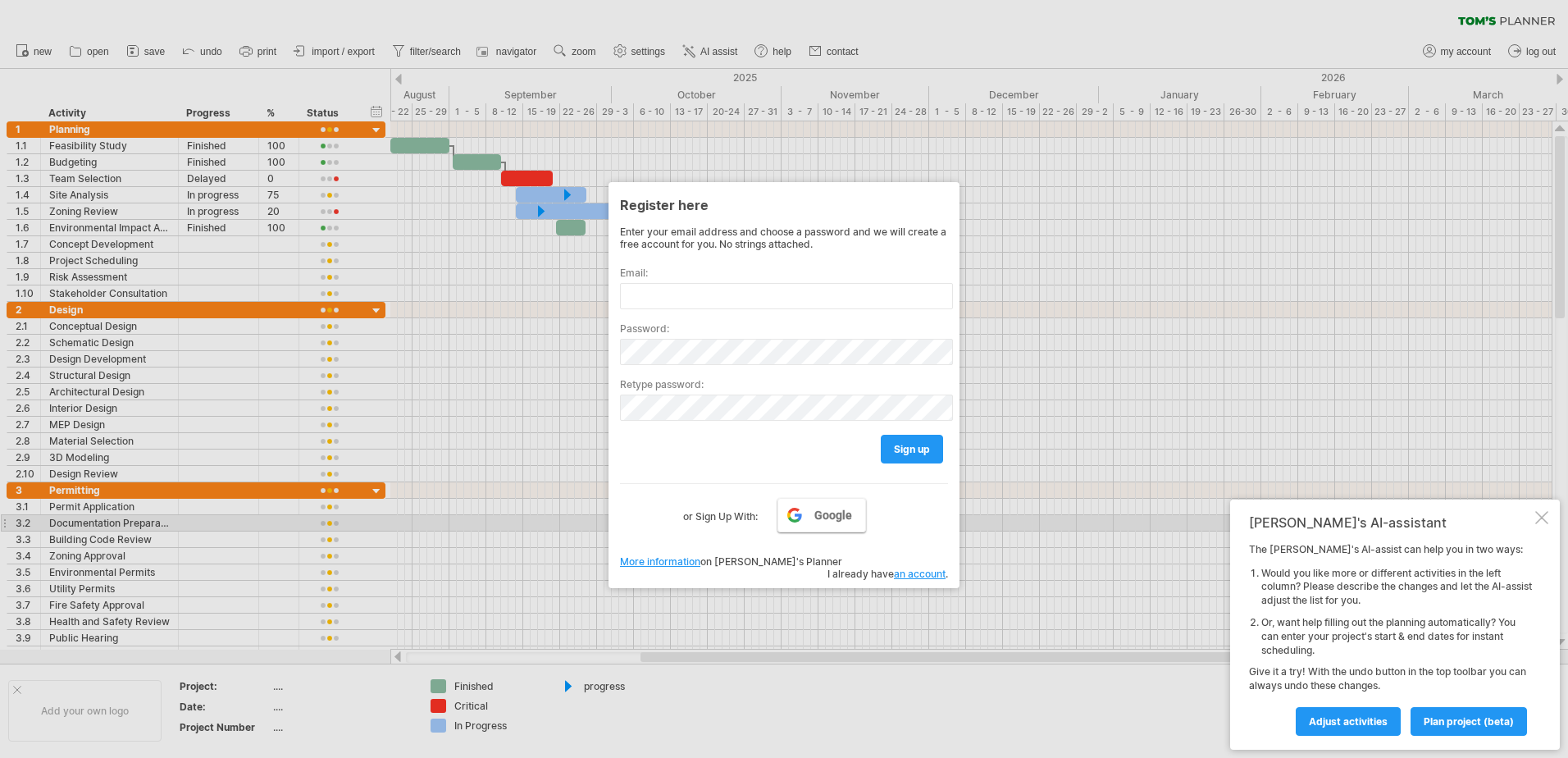
click at [824, 524] on link "Google" at bounding box center [821, 515] width 88 height 35
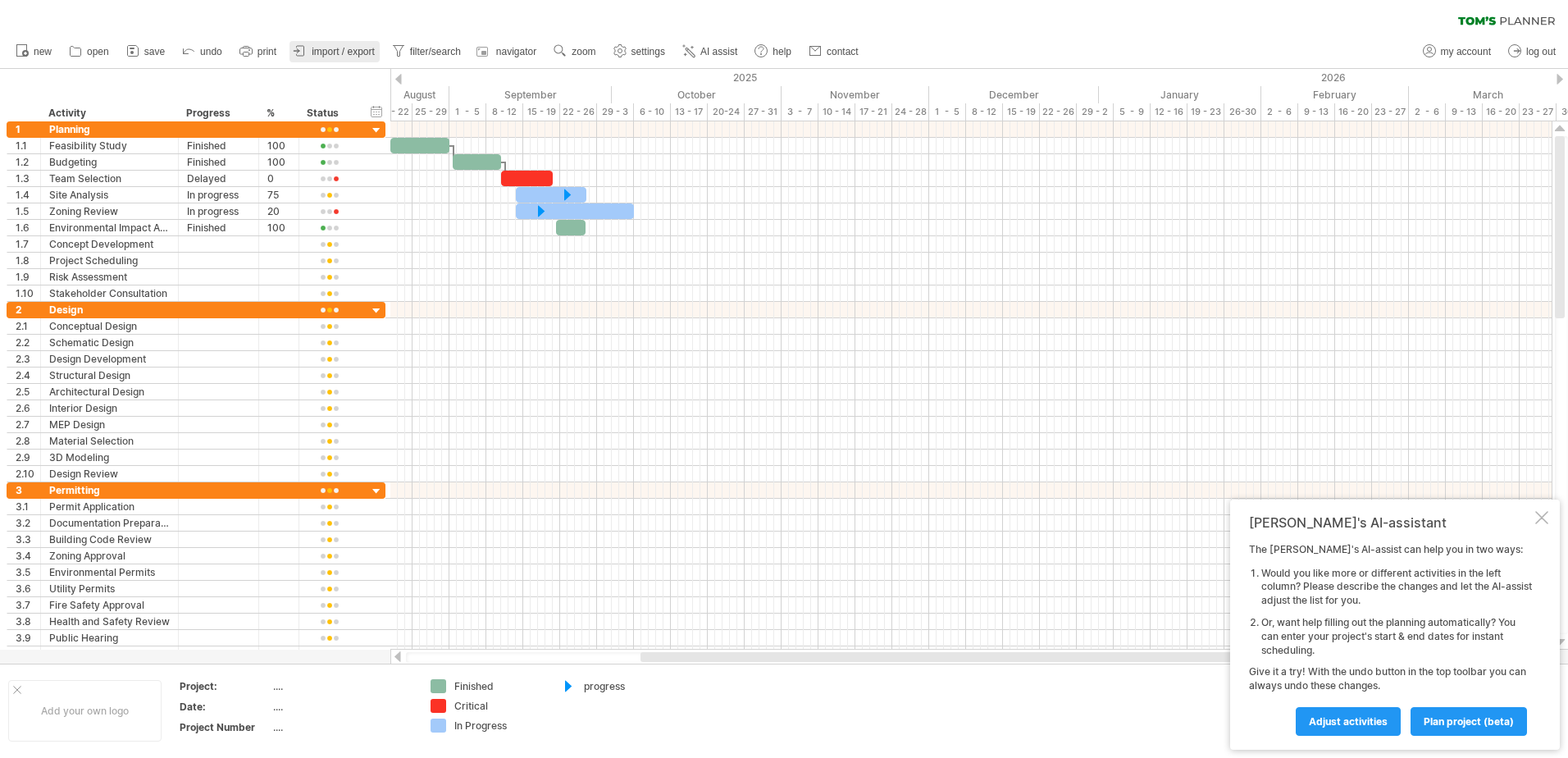
click at [330, 54] on span "import / export" at bounding box center [344, 52] width 63 height 12
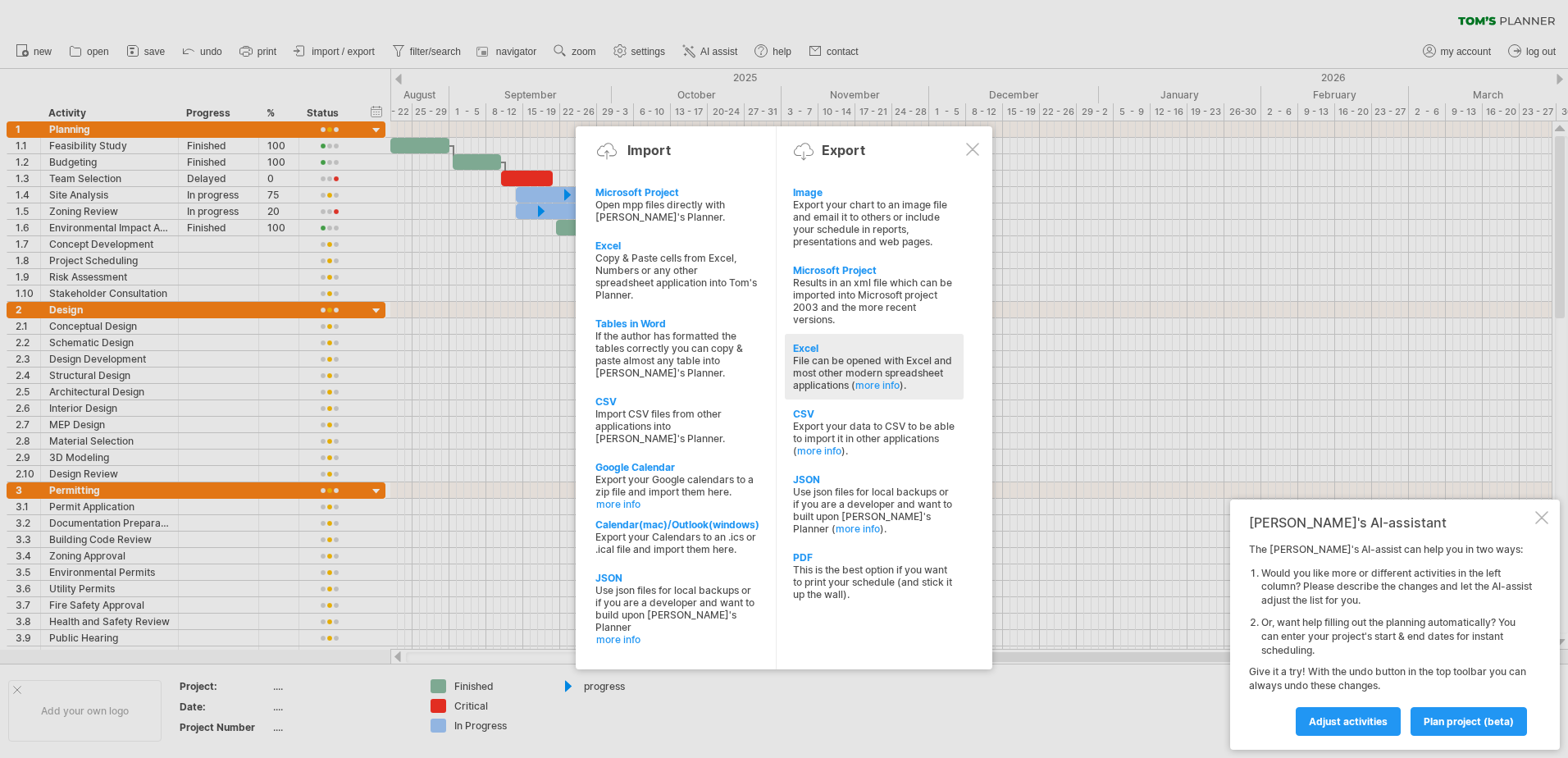
click at [938, 367] on div "File can be opened with Excel and most other modern spreadsheet applications ( …" at bounding box center [873, 372] width 162 height 36
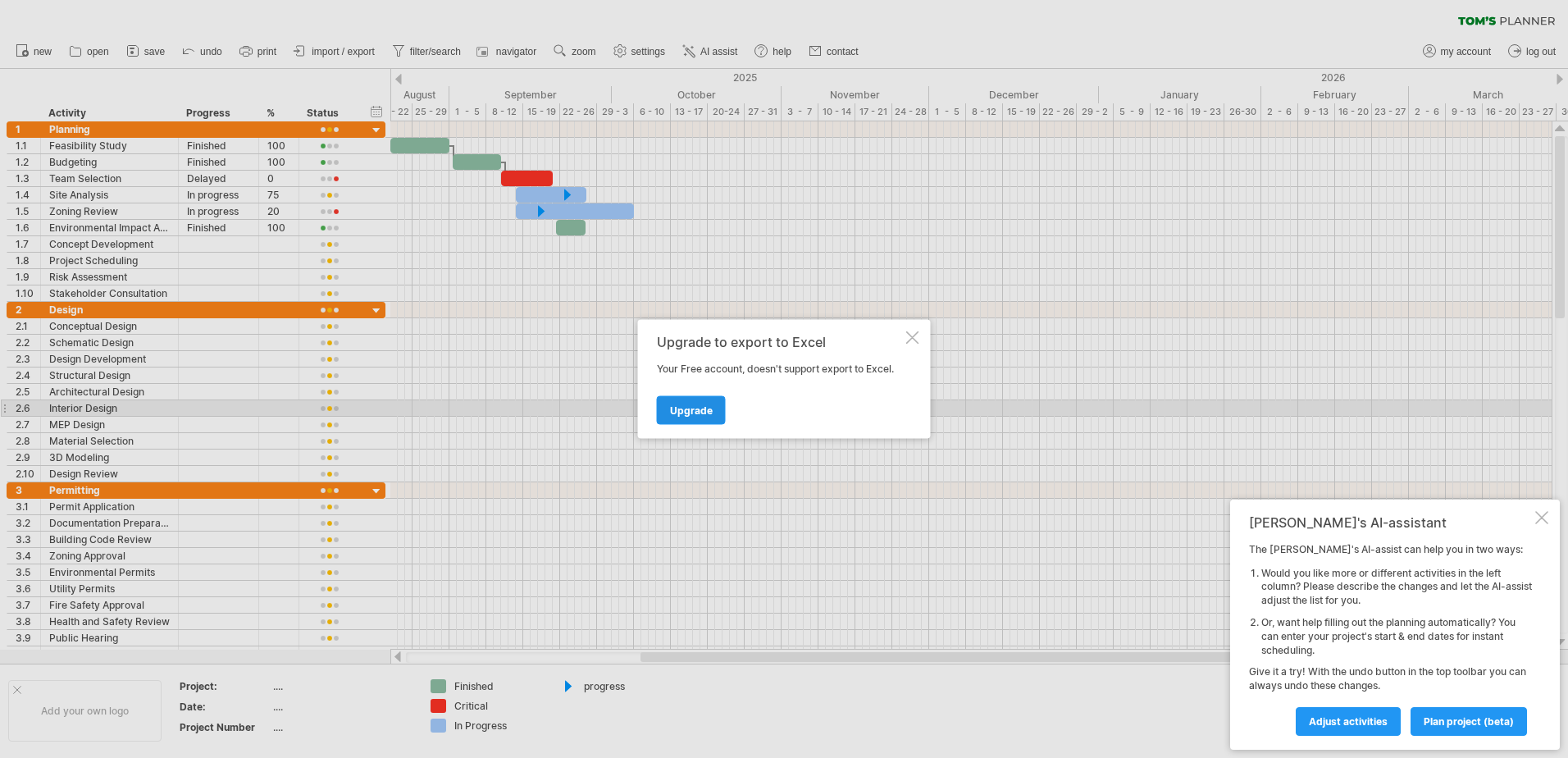
click at [711, 410] on link "Upgrade" at bounding box center [691, 411] width 69 height 29
